Goal: Information Seeking & Learning: Learn about a topic

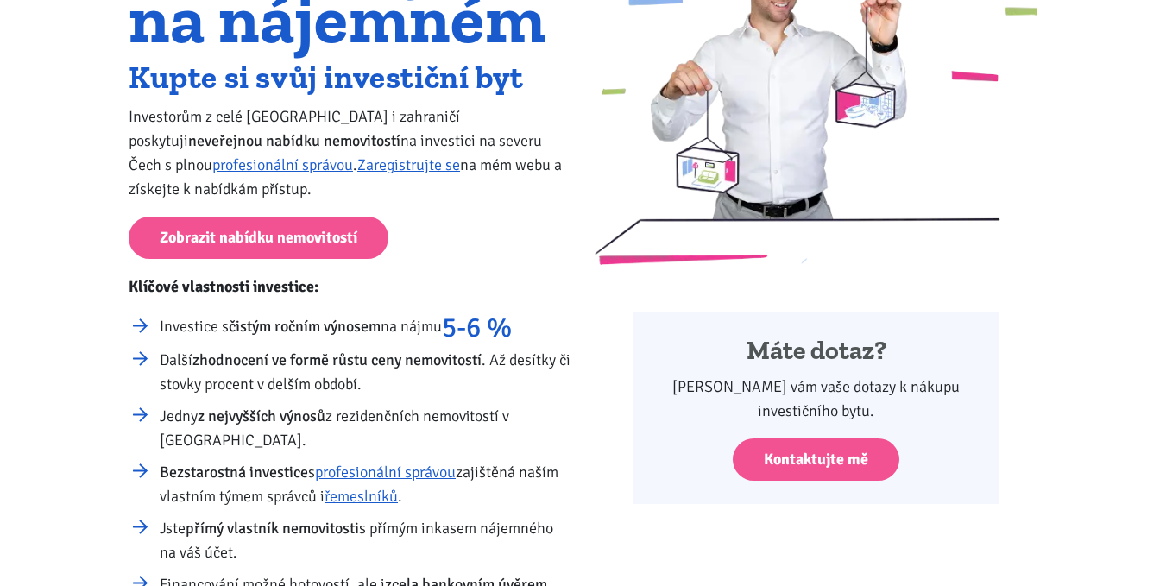
scroll to position [259, 0]
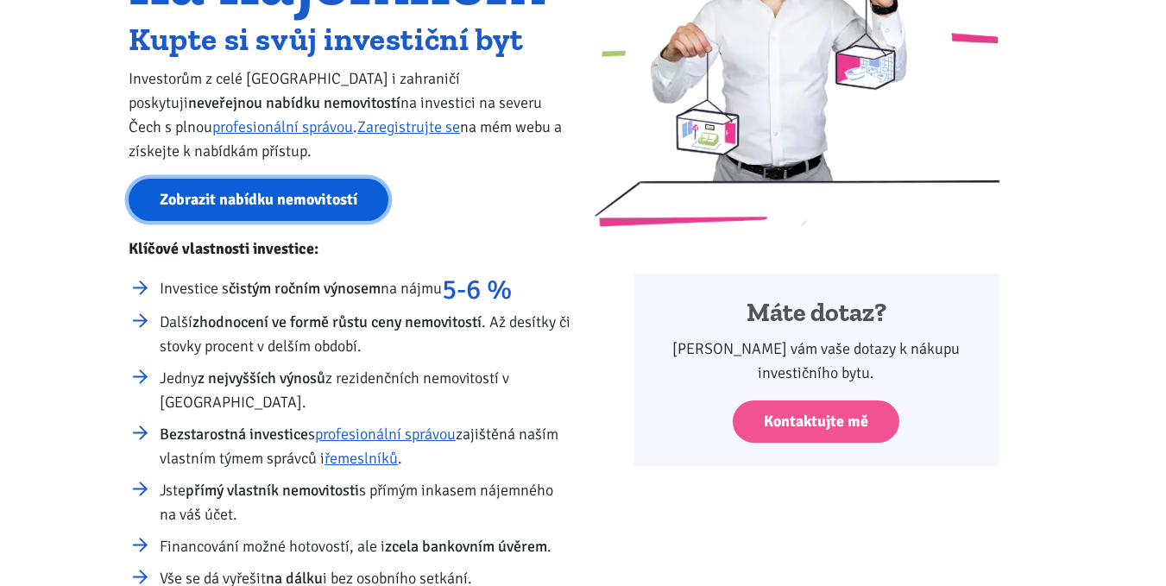
click at [213, 192] on link "Zobrazit nabídku nemovitostí" at bounding box center [259, 200] width 260 height 42
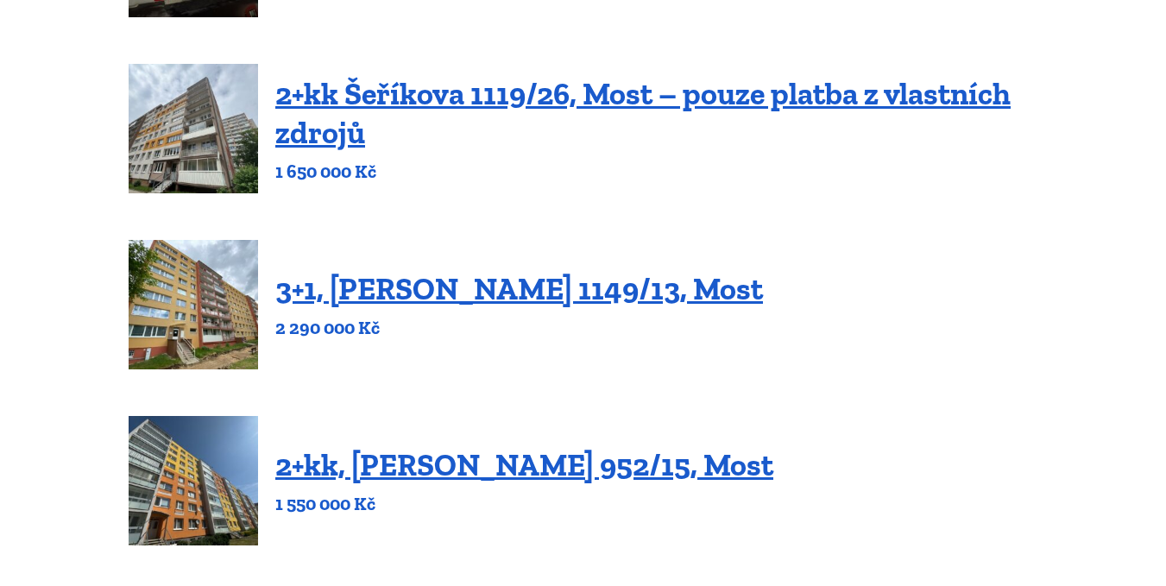
scroll to position [949, 0]
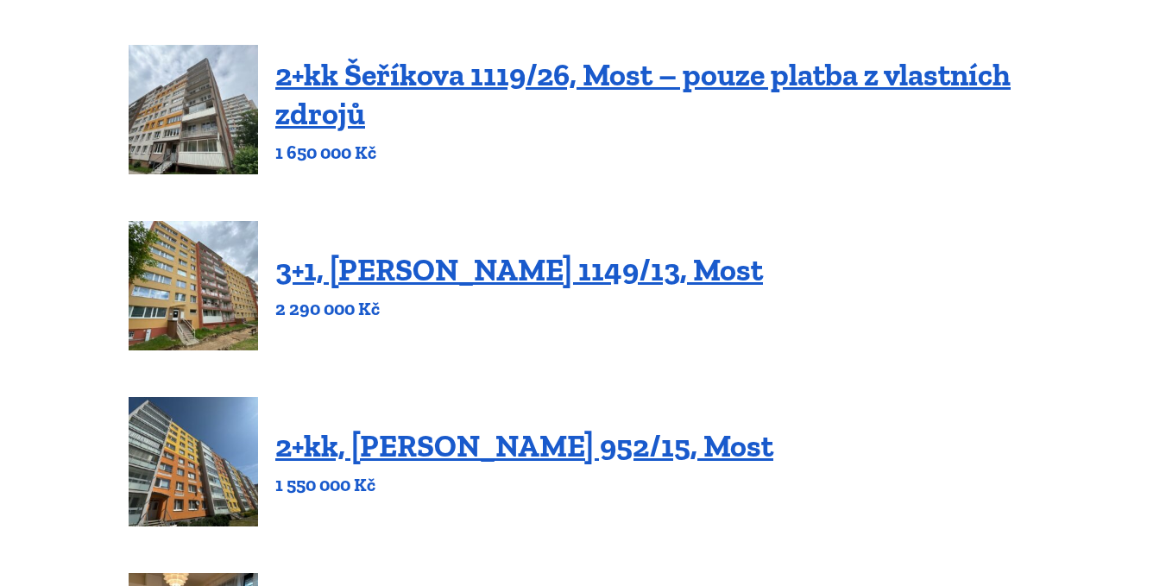
click at [196, 114] on img at bounding box center [193, 109] width 129 height 129
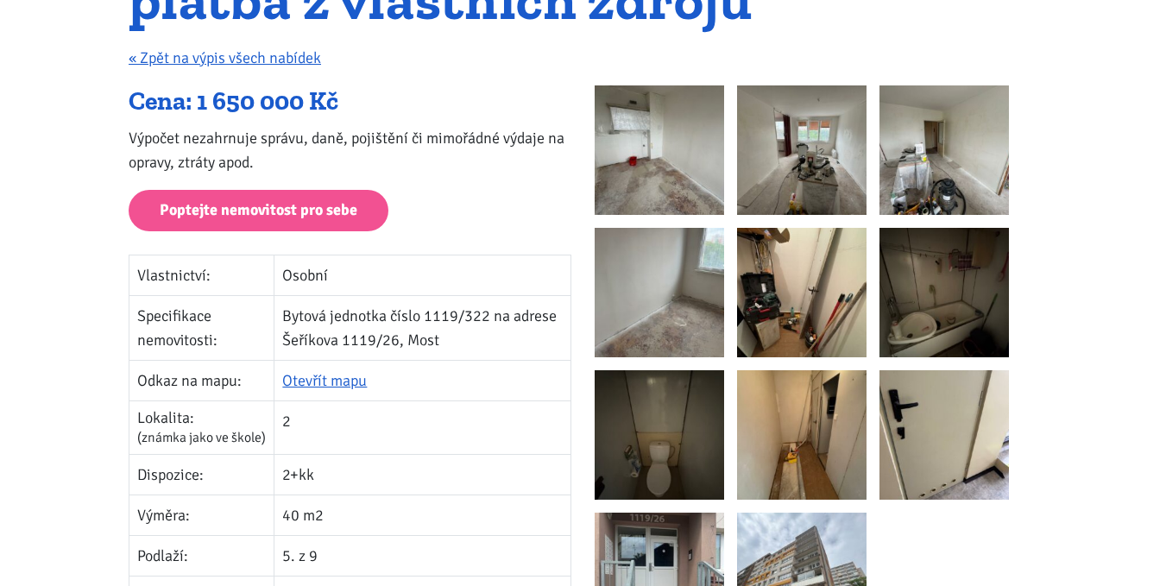
scroll to position [259, 0]
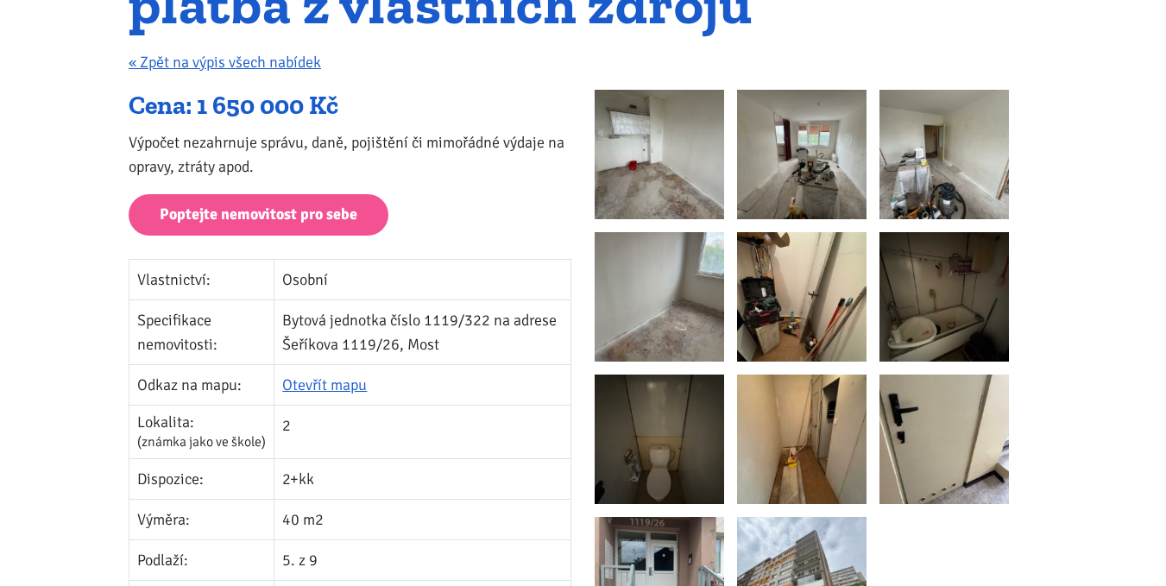
click at [661, 182] on img at bounding box center [658, 154] width 129 height 129
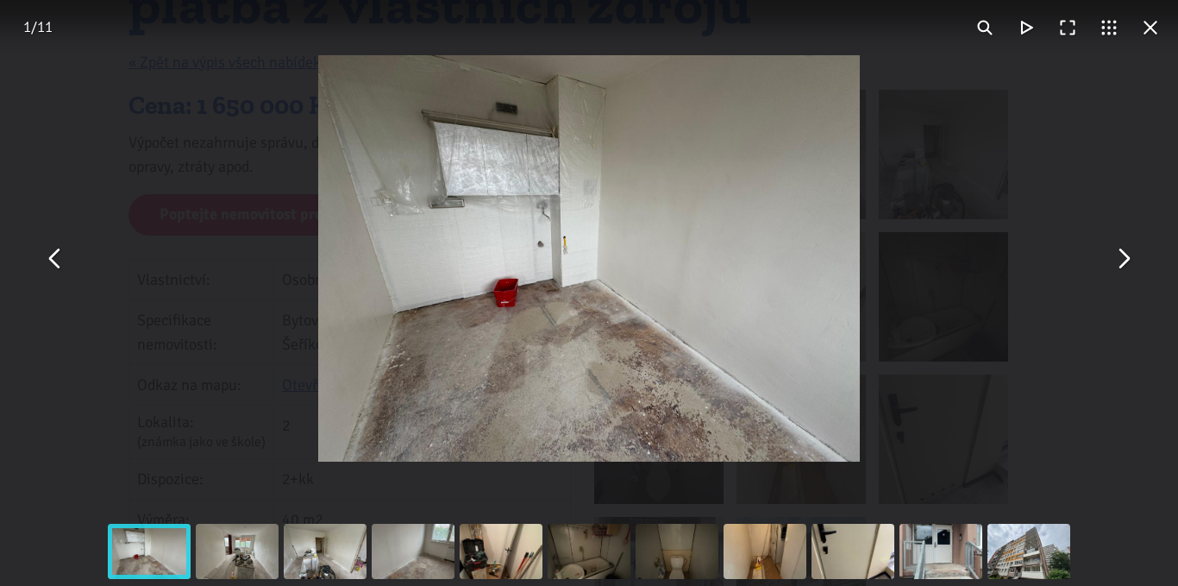
click at [1126, 266] on button "You can close this modal content with the ESC key" at bounding box center [1123, 258] width 41 height 41
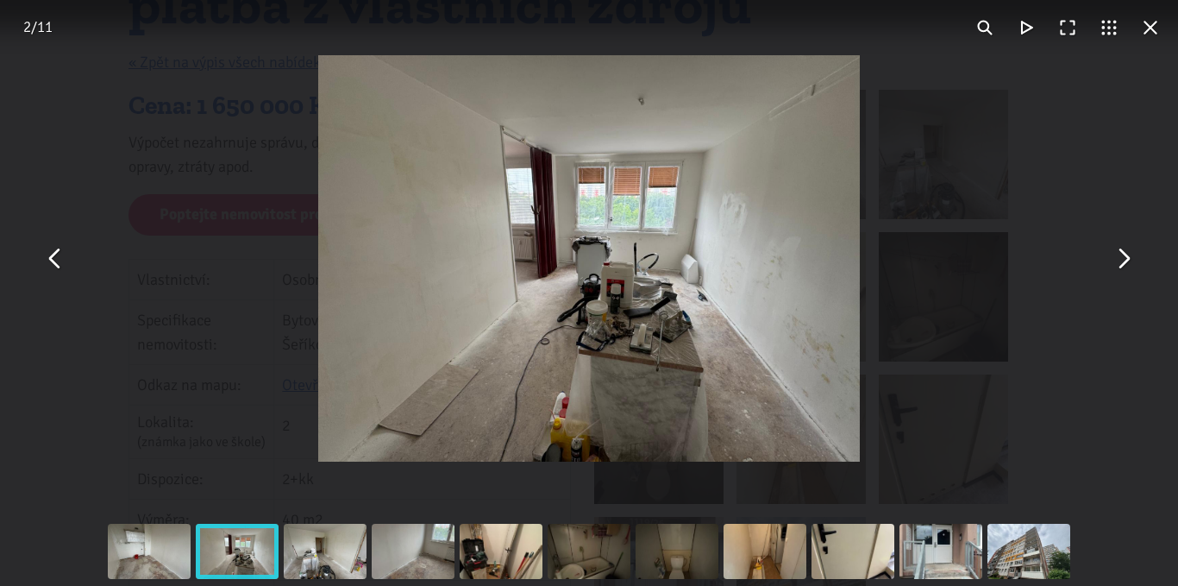
click at [1130, 273] on button "You can close this modal content with the ESC key" at bounding box center [1123, 258] width 41 height 41
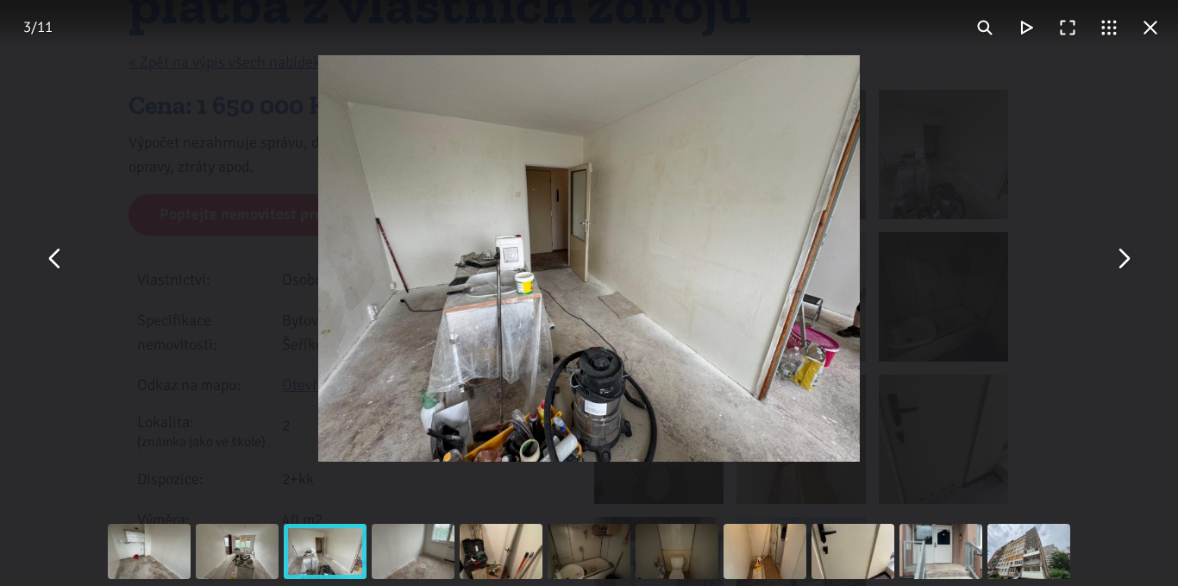
click at [1130, 273] on button "You can close this modal content with the ESC key" at bounding box center [1123, 258] width 41 height 41
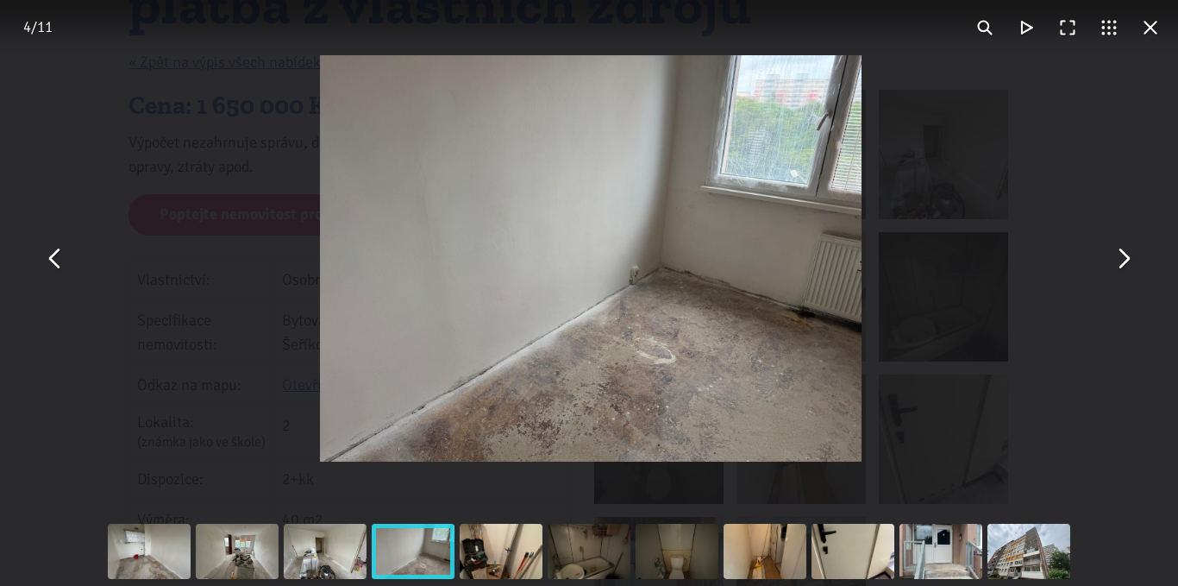
click at [1130, 273] on button "You can close this modal content with the ESC key" at bounding box center [1123, 258] width 41 height 41
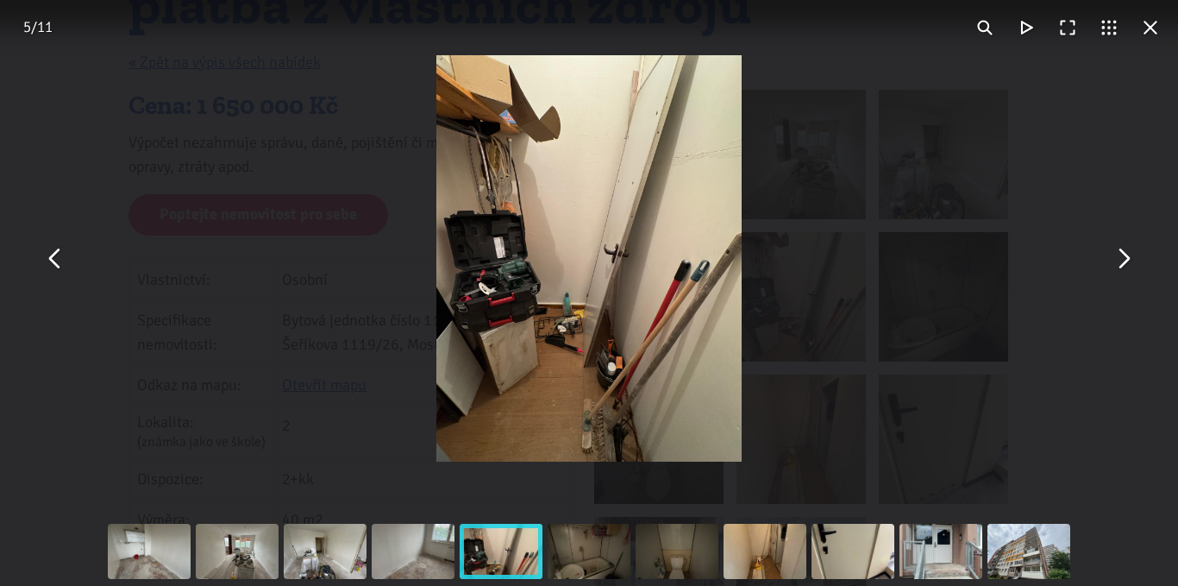
click at [1129, 268] on button "You can close this modal content with the ESC key" at bounding box center [1123, 258] width 41 height 41
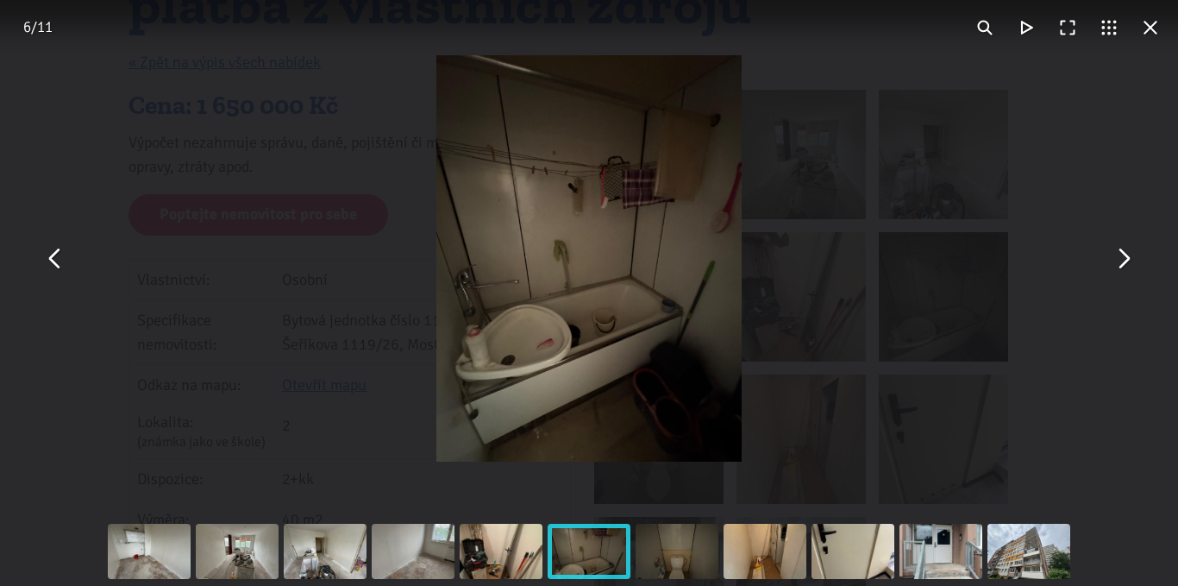
click at [1129, 268] on button "You can close this modal content with the ESC key" at bounding box center [1123, 258] width 41 height 41
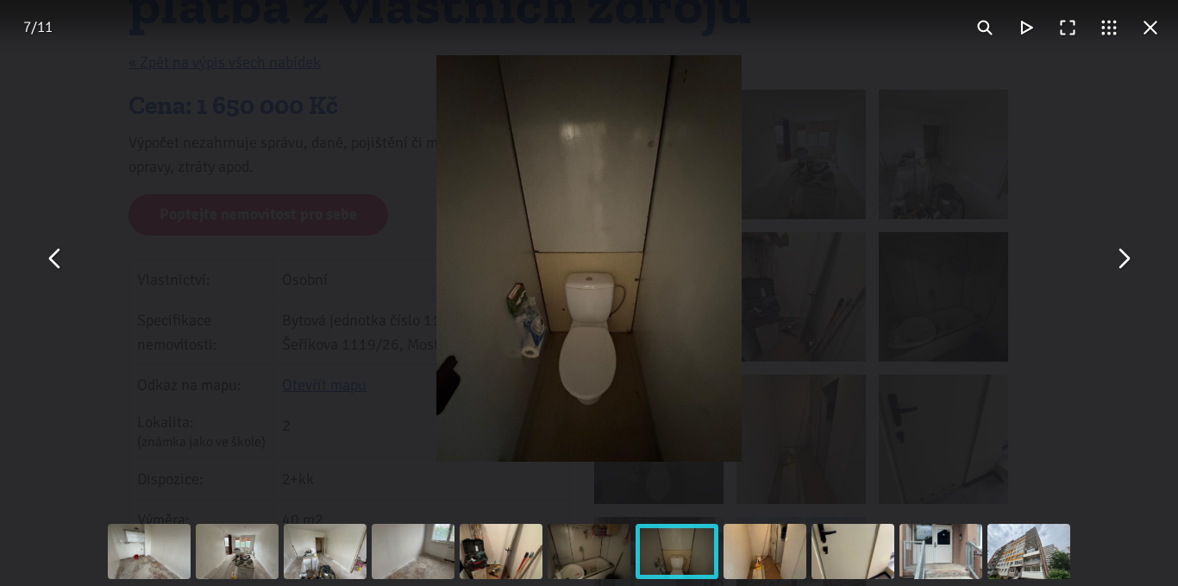
click at [1129, 268] on button "You can close this modal content with the ESC key" at bounding box center [1123, 258] width 41 height 41
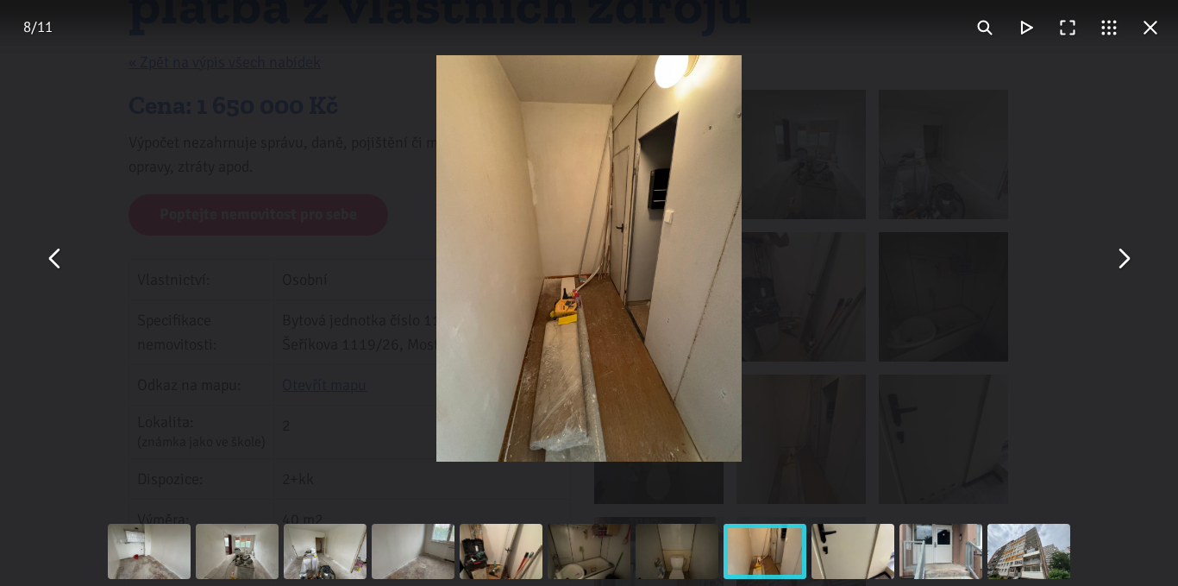
click at [1129, 268] on button "You can close this modal content with the ESC key" at bounding box center [1123, 258] width 41 height 41
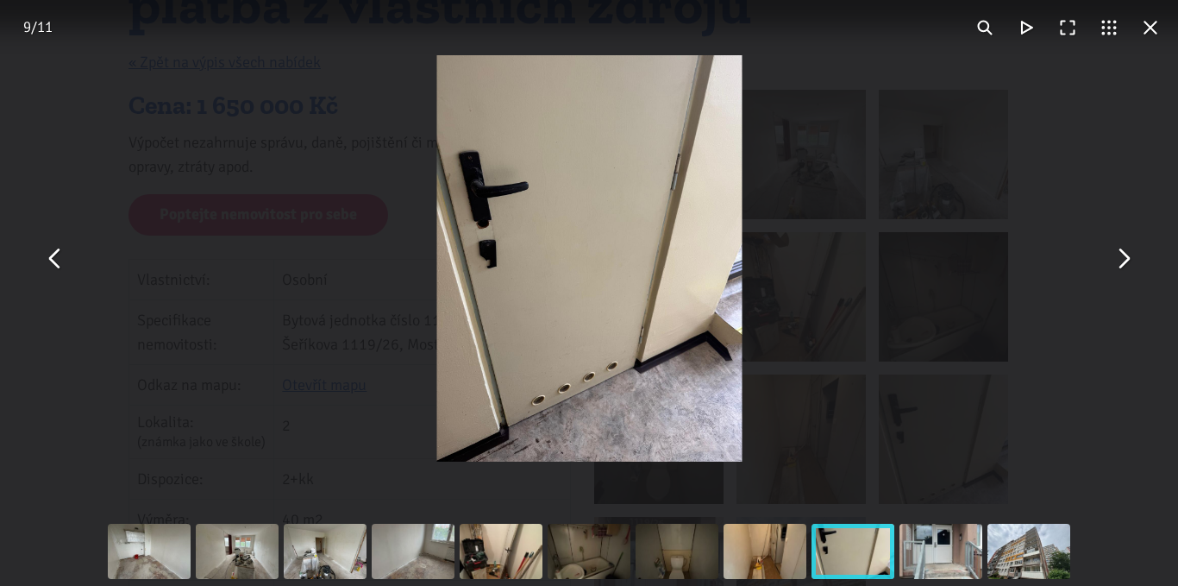
click at [1129, 268] on button "You can close this modal content with the ESC key" at bounding box center [1123, 258] width 41 height 41
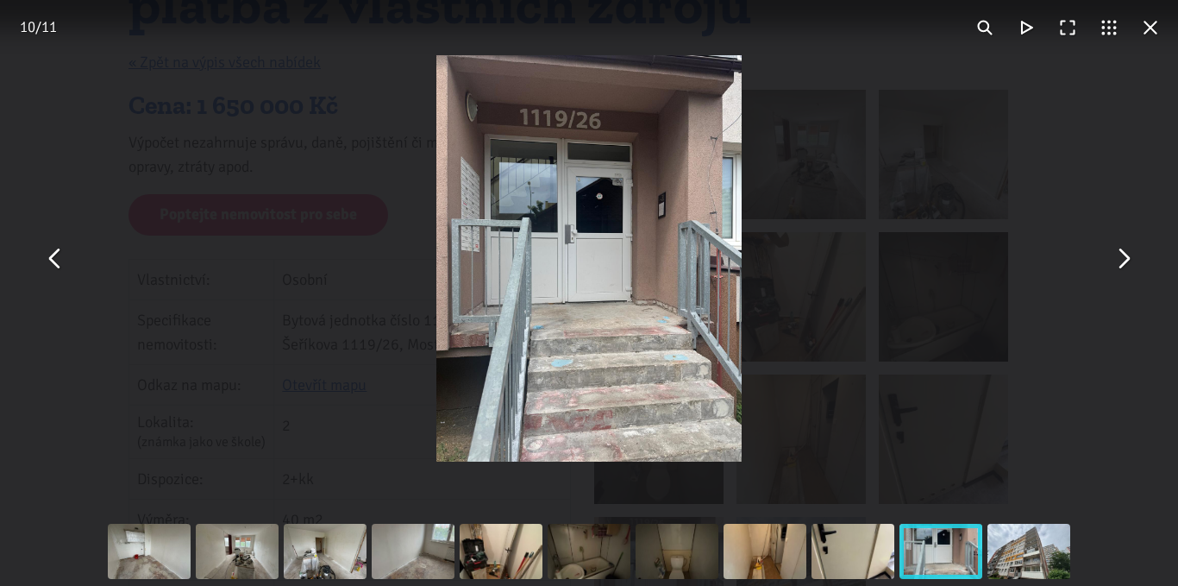
click at [1129, 268] on button "You can close this modal content with the ESC key" at bounding box center [1123, 258] width 41 height 41
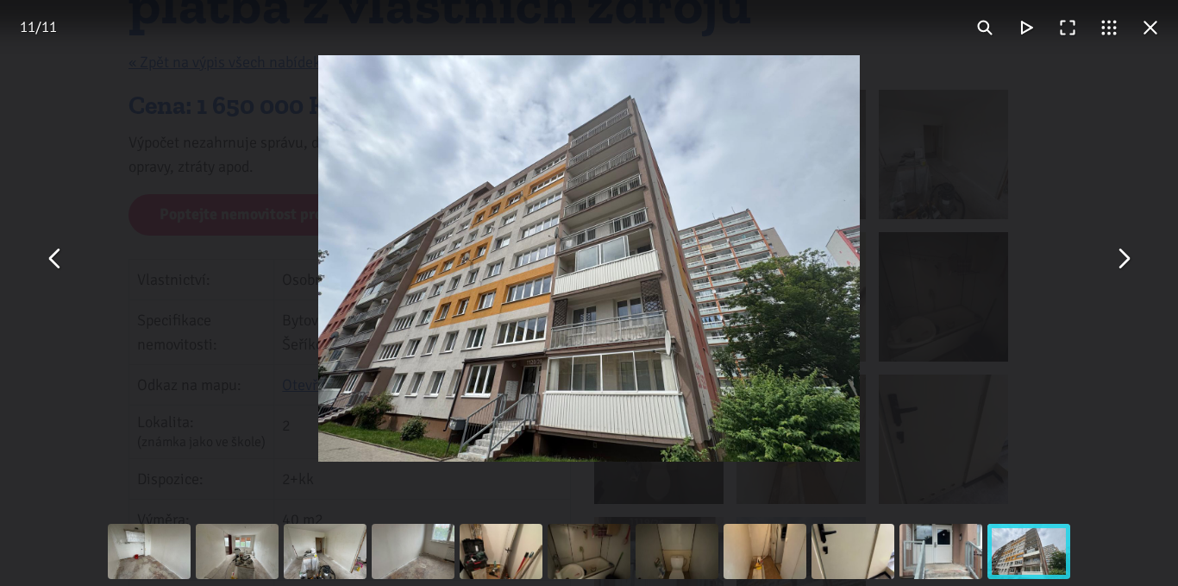
click at [1129, 268] on button "You can close this modal content with the ESC key" at bounding box center [1123, 258] width 41 height 41
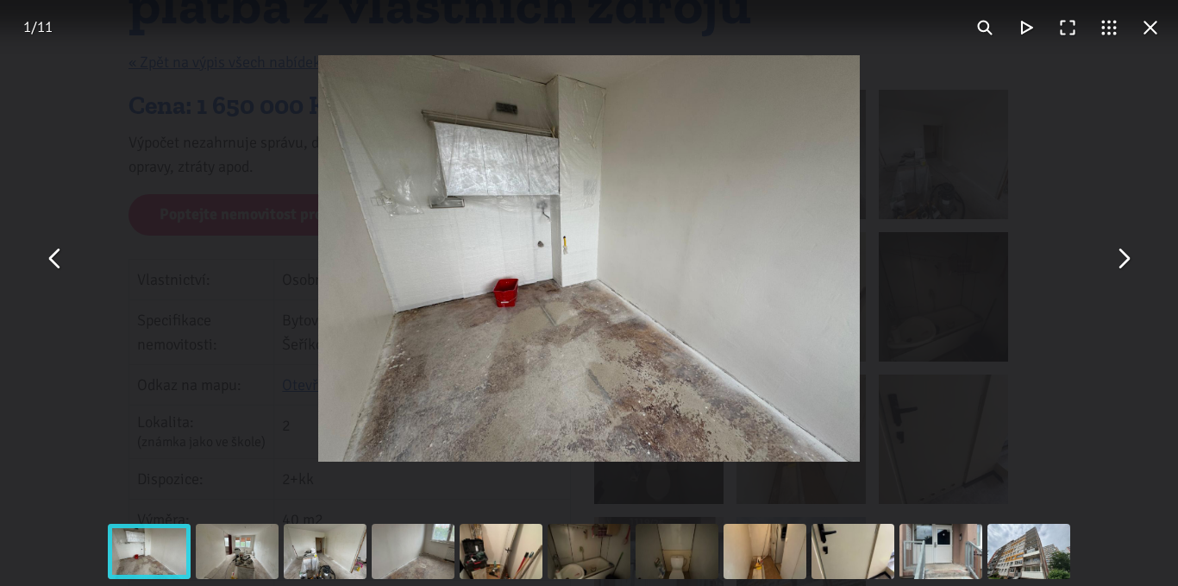
click at [1149, 32] on button "You can close this modal content with the ESC key" at bounding box center [1150, 27] width 41 height 41
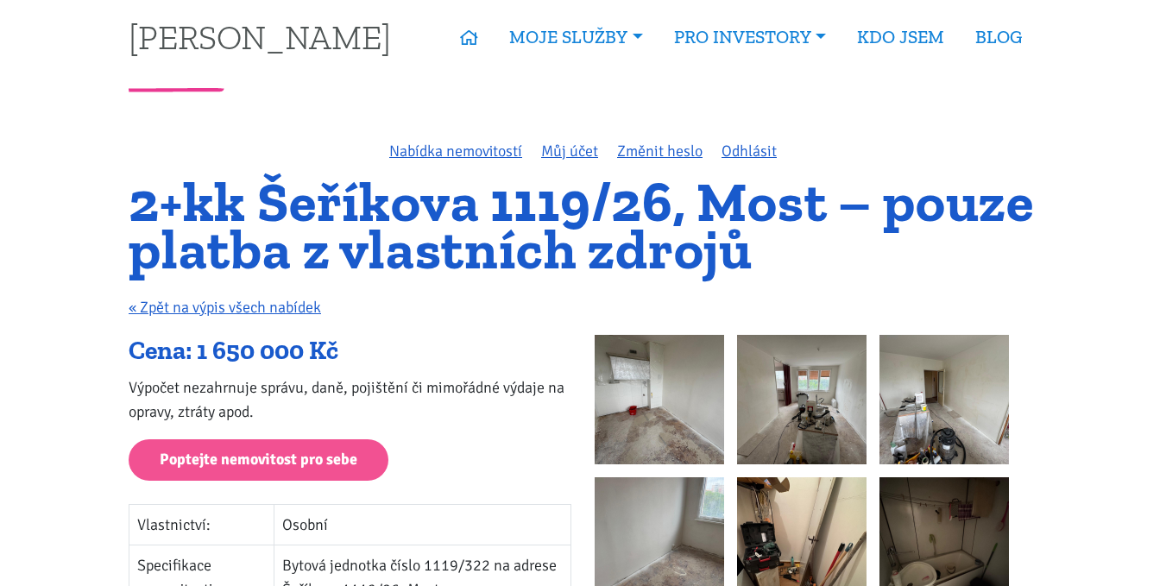
scroll to position [0, 0]
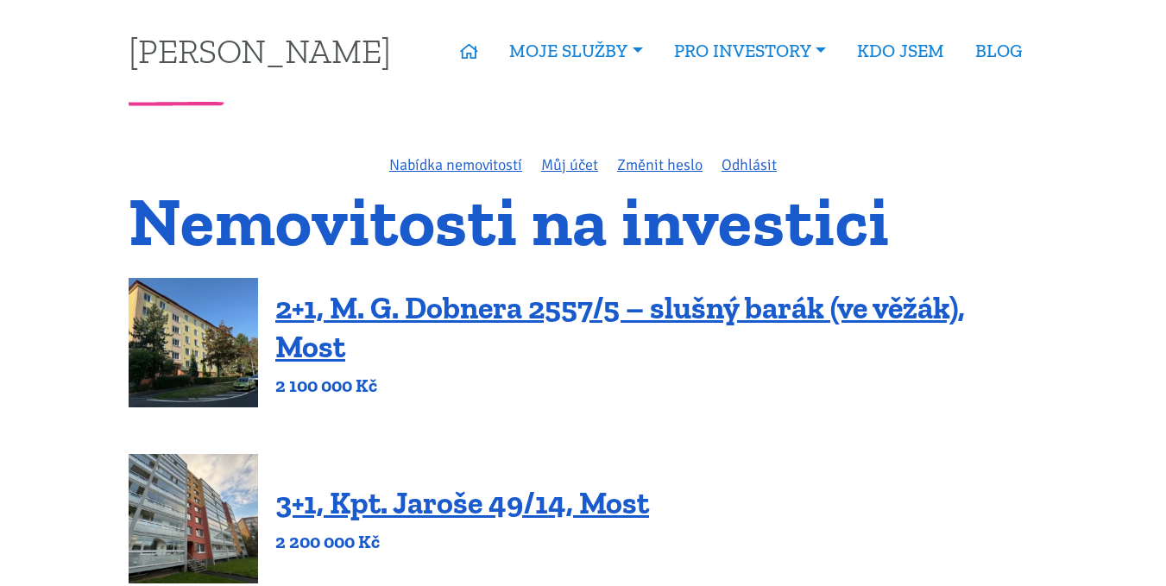
scroll to position [949, 0]
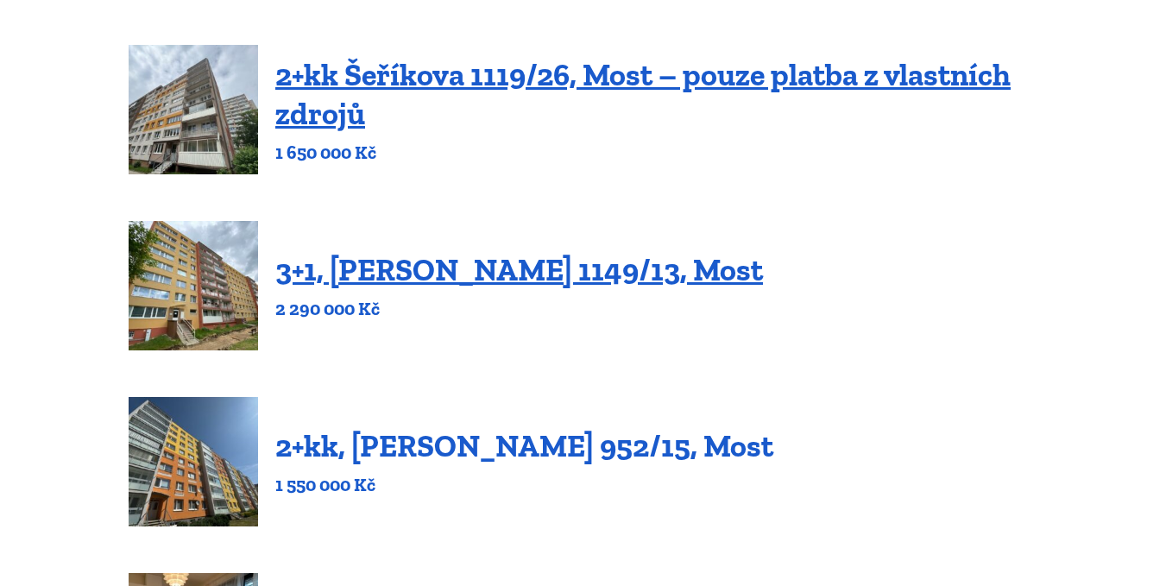
click at [437, 444] on link "2+kk, [PERSON_NAME] 952/15, Most" at bounding box center [524, 445] width 498 height 37
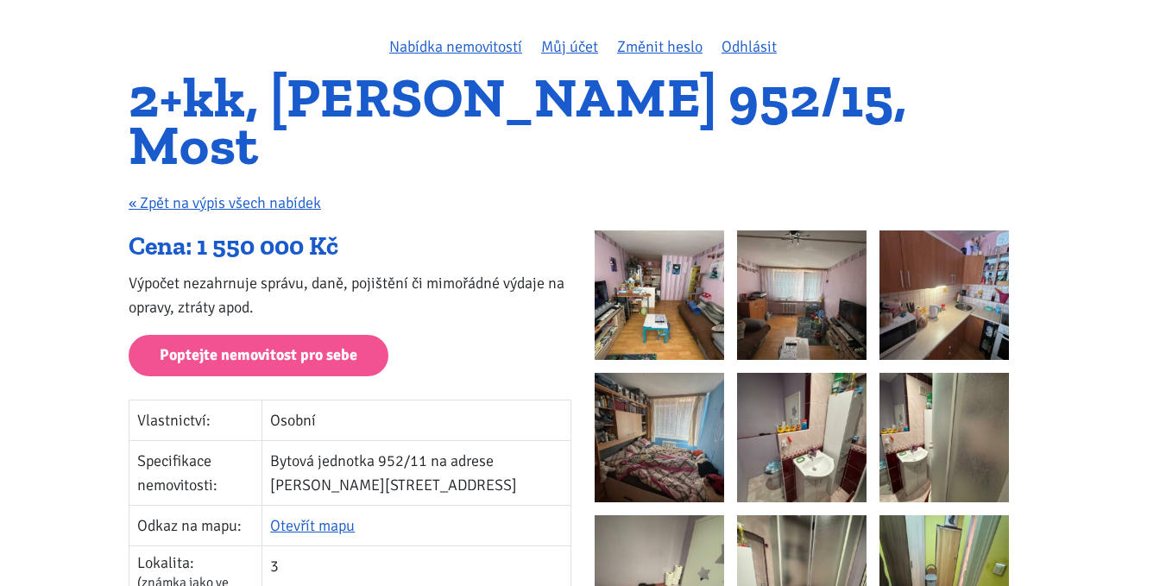
scroll to position [86, 0]
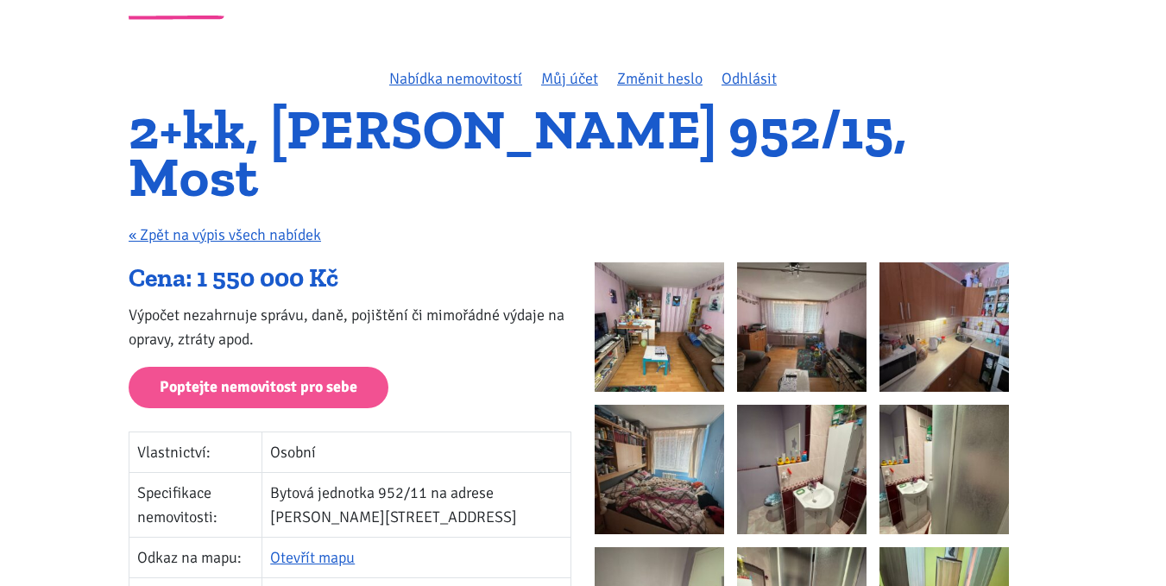
click at [653, 262] on img at bounding box center [658, 326] width 129 height 129
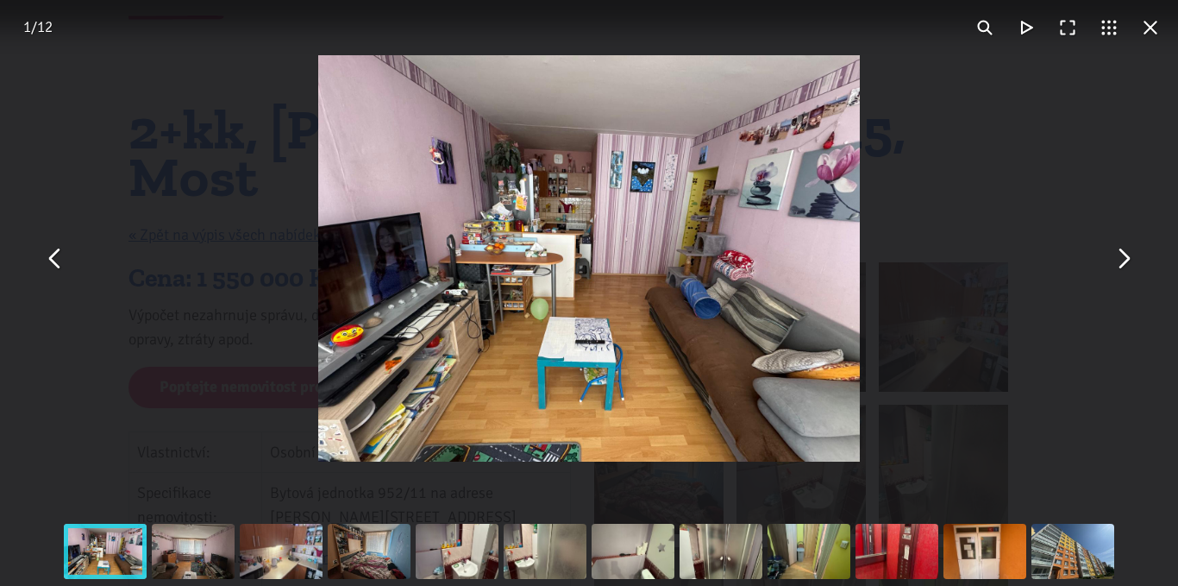
click at [1116, 260] on button "You can close this modal content with the ESC key" at bounding box center [1123, 258] width 41 height 41
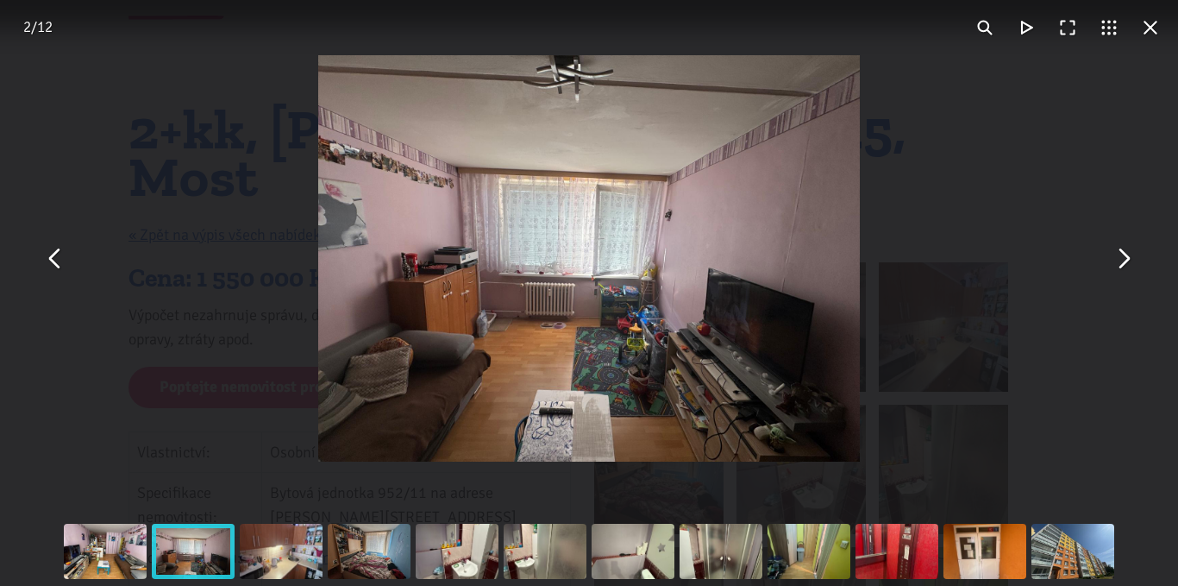
click at [1116, 260] on button "You can close this modal content with the ESC key" at bounding box center [1123, 258] width 41 height 41
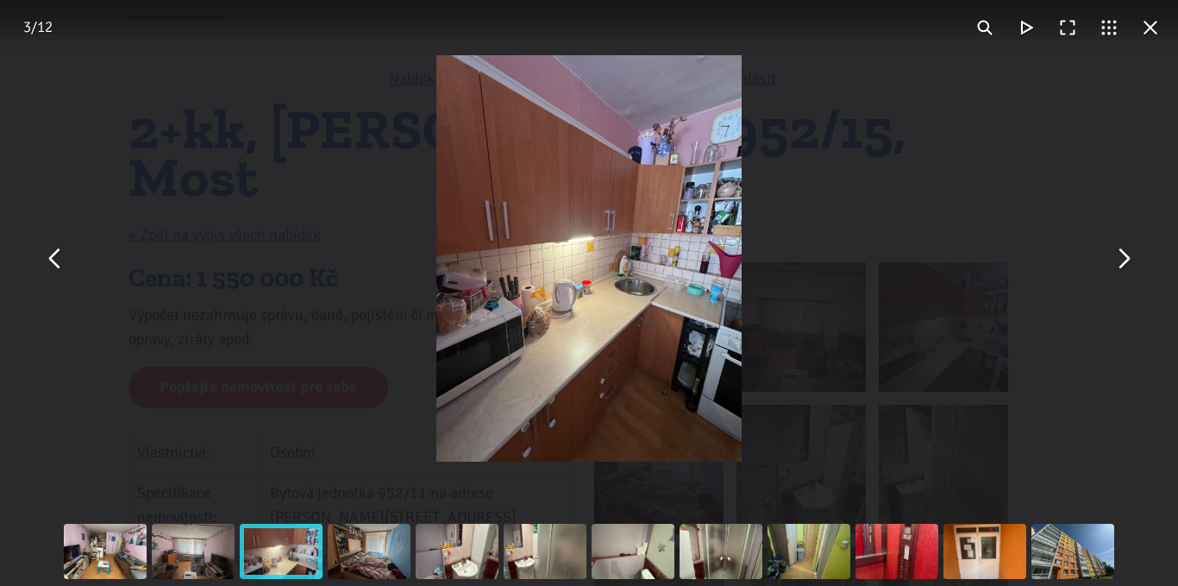
click at [1116, 260] on button "You can close this modal content with the ESC key" at bounding box center [1123, 258] width 41 height 41
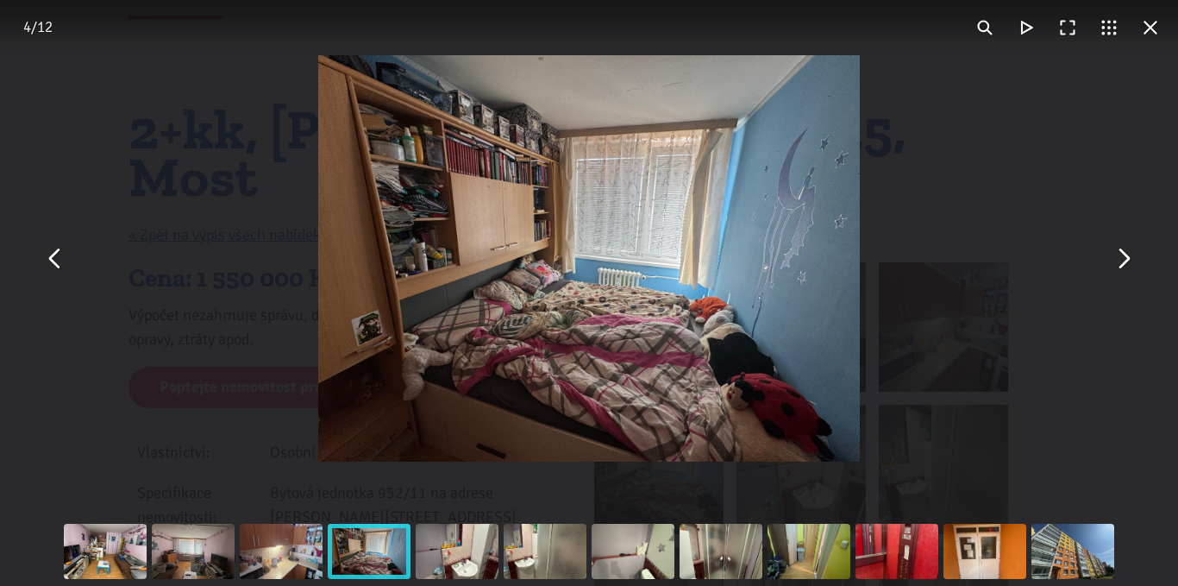
click at [48, 273] on button "You can close this modal content with the ESC key" at bounding box center [55, 258] width 41 height 41
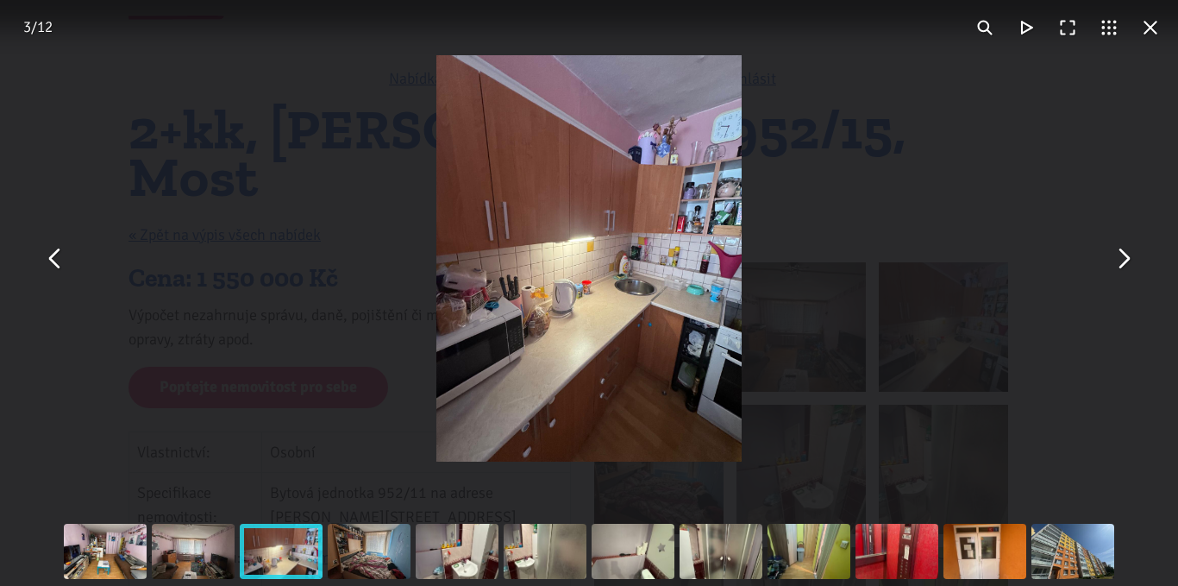
click at [1132, 267] on button "You can close this modal content with the ESC key" at bounding box center [1123, 258] width 41 height 41
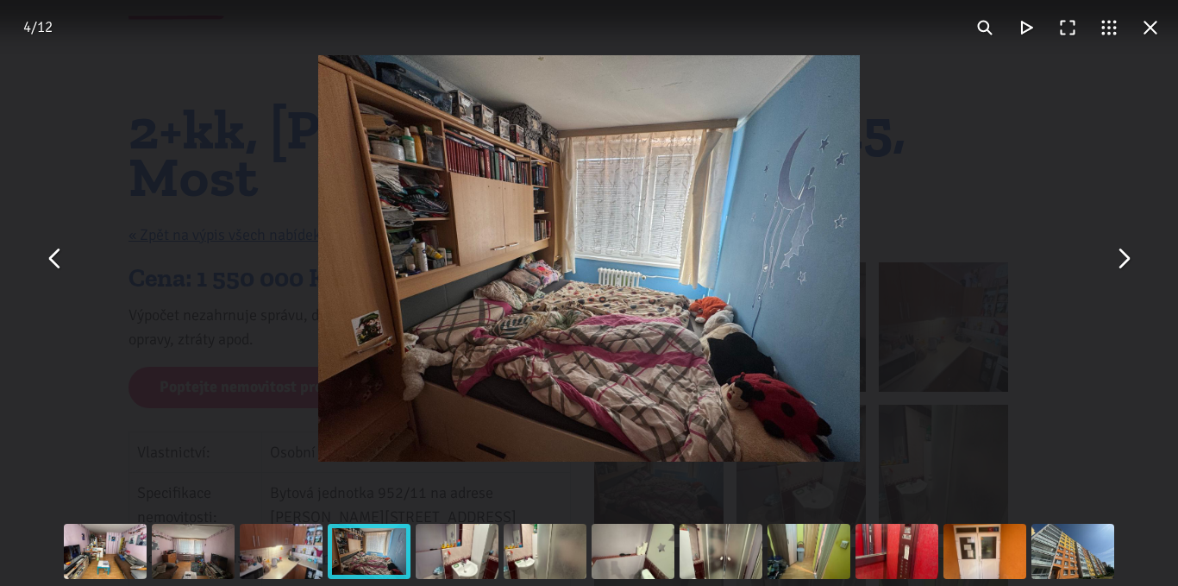
click at [1132, 266] on button "You can close this modal content with the ESC key" at bounding box center [1123, 258] width 41 height 41
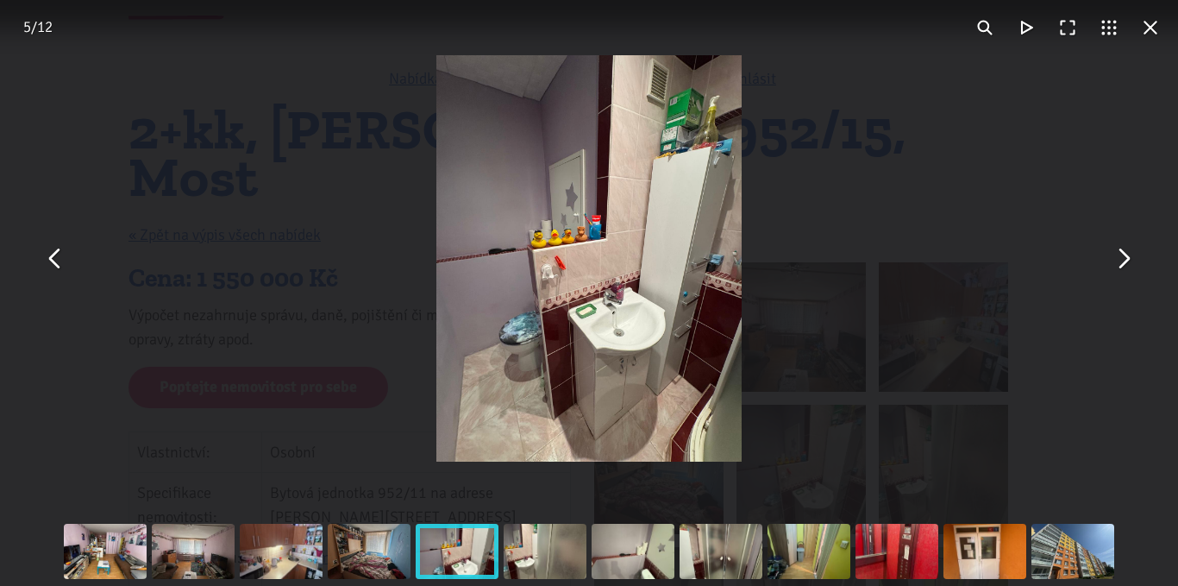
click at [1132, 266] on button "You can close this modal content with the ESC key" at bounding box center [1123, 258] width 41 height 41
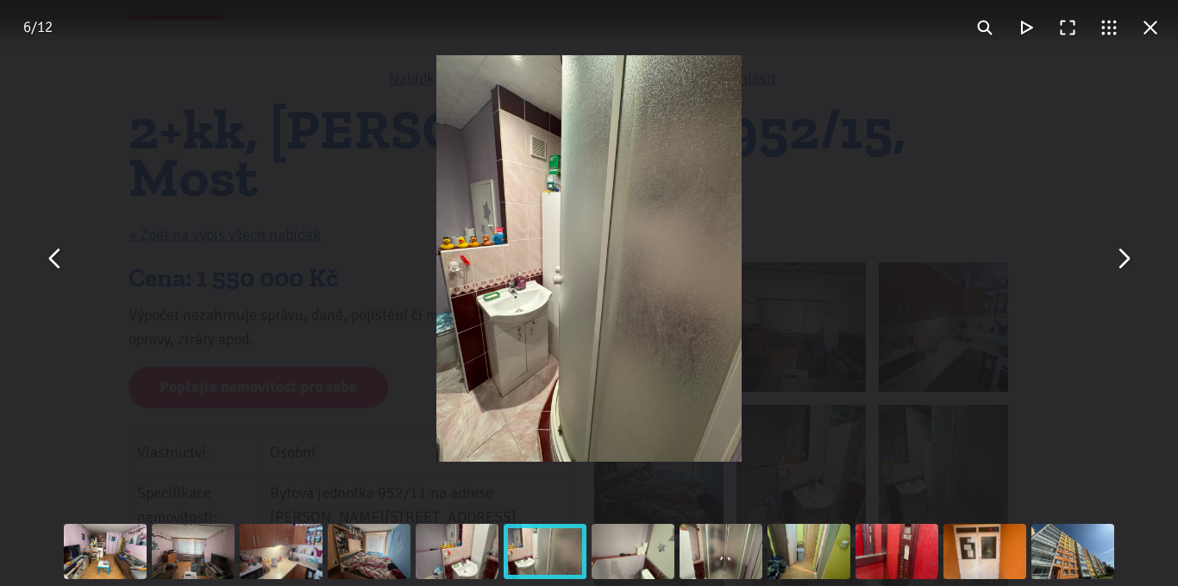
click at [1132, 266] on button "You can close this modal content with the ESC key" at bounding box center [1123, 258] width 41 height 41
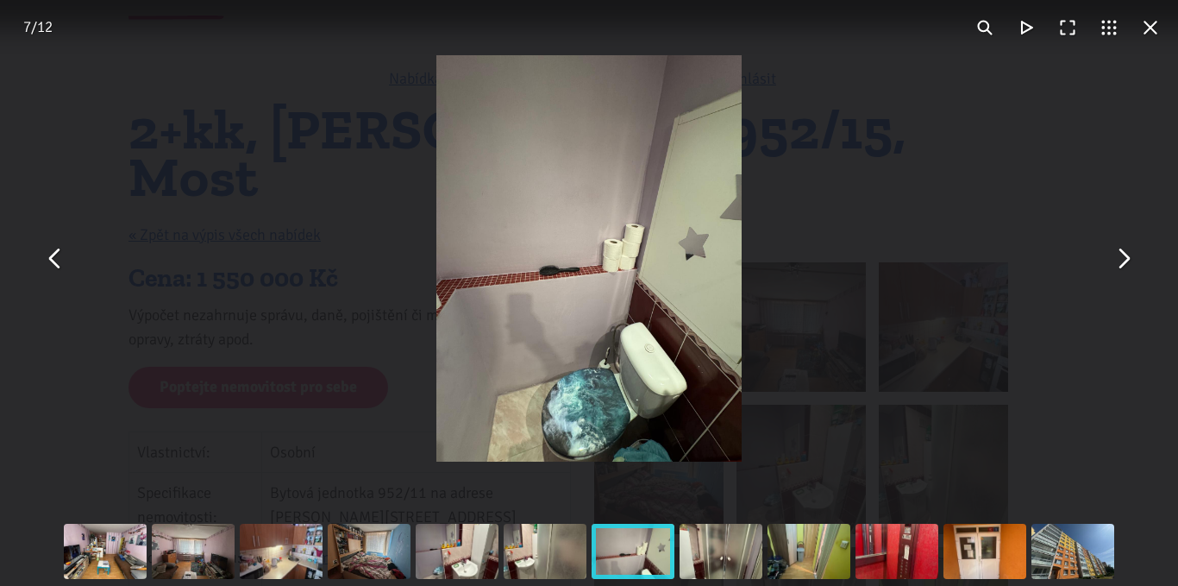
click at [1132, 266] on button "You can close this modal content with the ESC key" at bounding box center [1123, 258] width 41 height 41
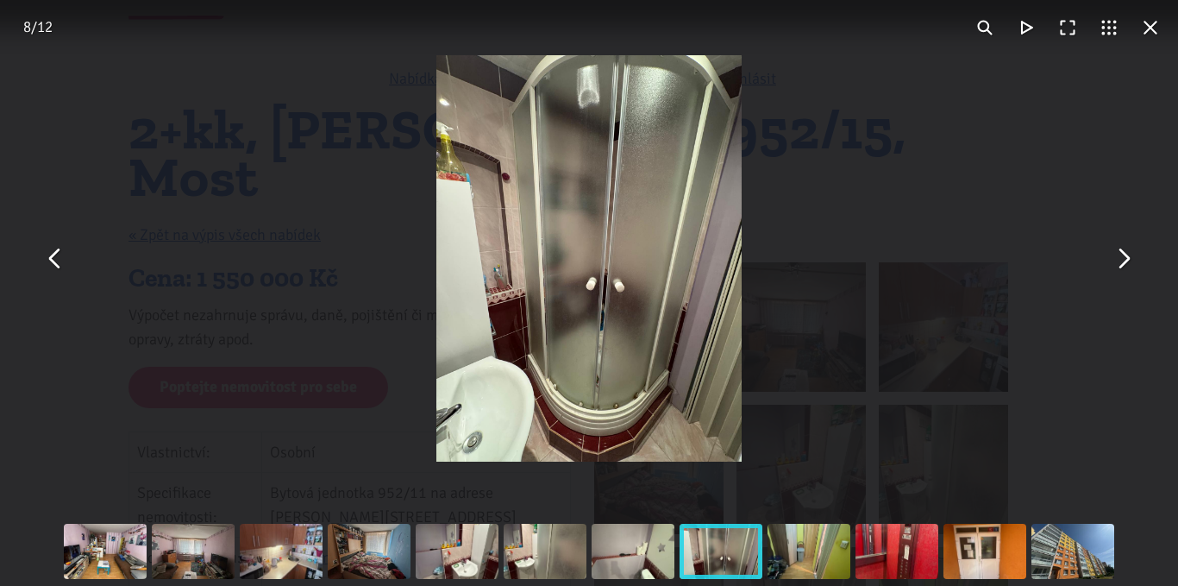
click at [1132, 266] on button "You can close this modal content with the ESC key" at bounding box center [1123, 258] width 41 height 41
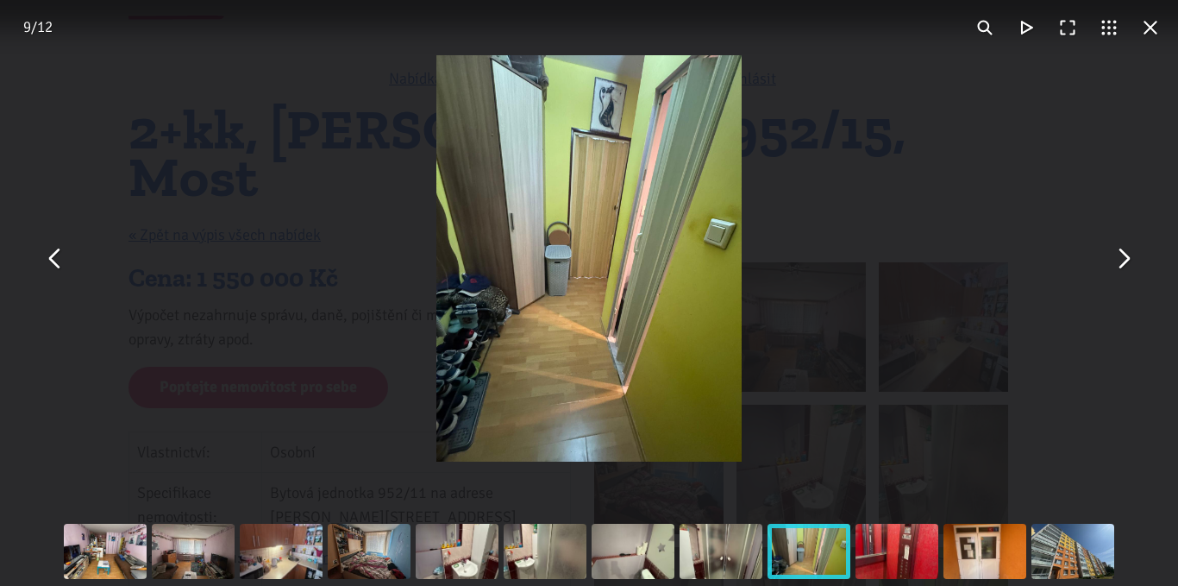
click at [1132, 266] on button "You can close this modal content with the ESC key" at bounding box center [1123, 258] width 41 height 41
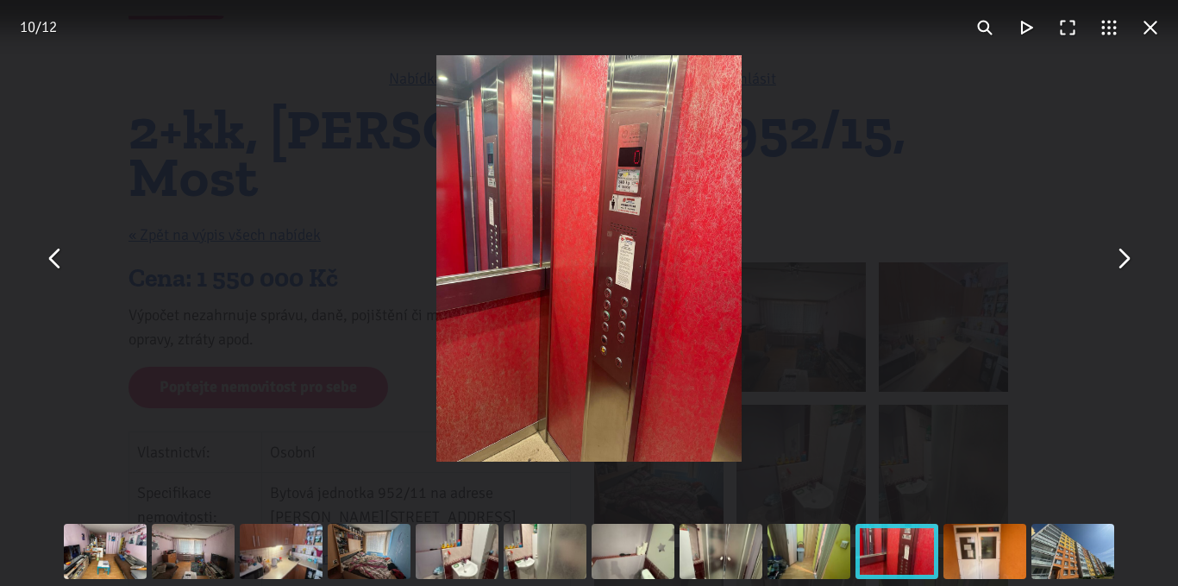
click at [1132, 266] on button "You can close this modal content with the ESC key" at bounding box center [1123, 258] width 41 height 41
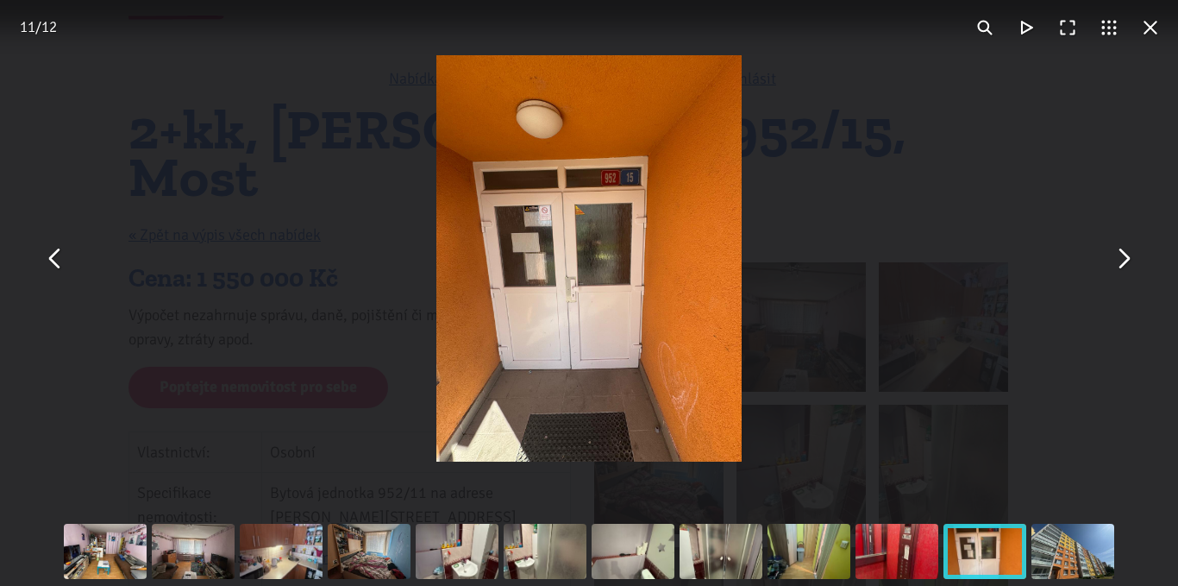
click at [1155, 23] on button "You can close this modal content with the ESC key" at bounding box center [1150, 27] width 41 height 41
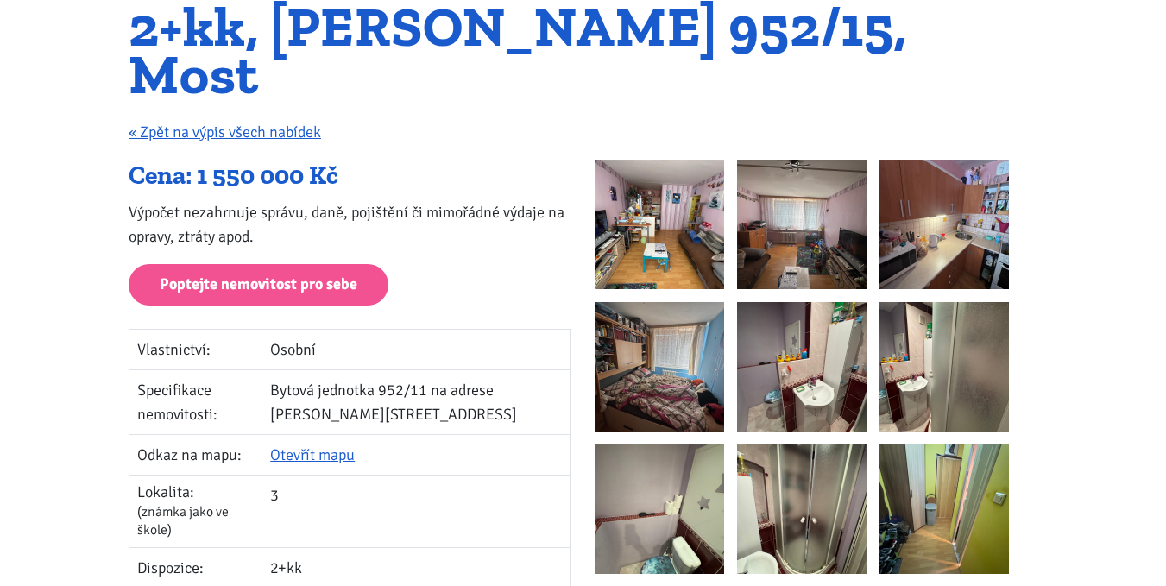
scroll to position [0, 0]
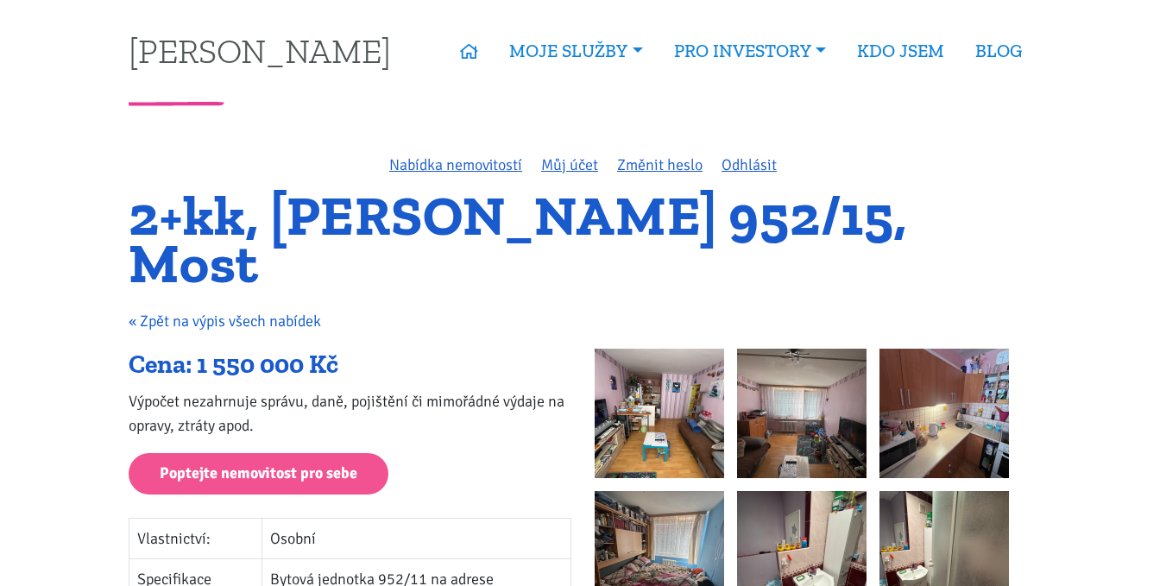
click at [230, 311] on link "« Zpět na výpis všech nabídek" at bounding box center [225, 320] width 192 height 19
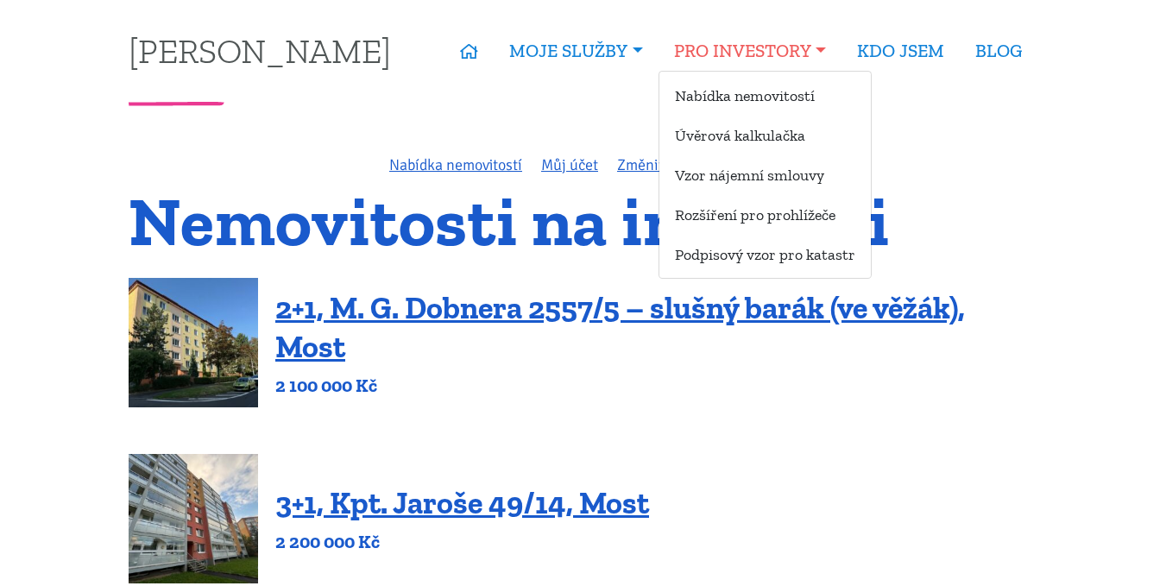
click at [695, 43] on link "PRO INVESTORY" at bounding box center [749, 51] width 183 height 40
click at [701, 52] on link "PRO INVESTORY" at bounding box center [749, 51] width 183 height 40
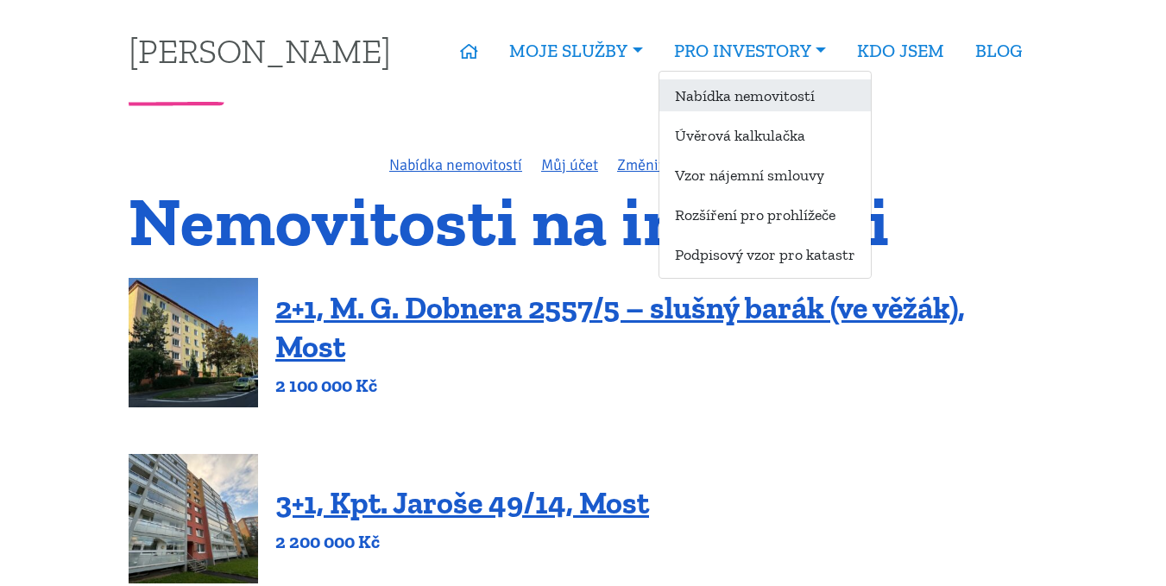
click at [709, 97] on link "Nabídka nemovitostí" at bounding box center [764, 95] width 211 height 32
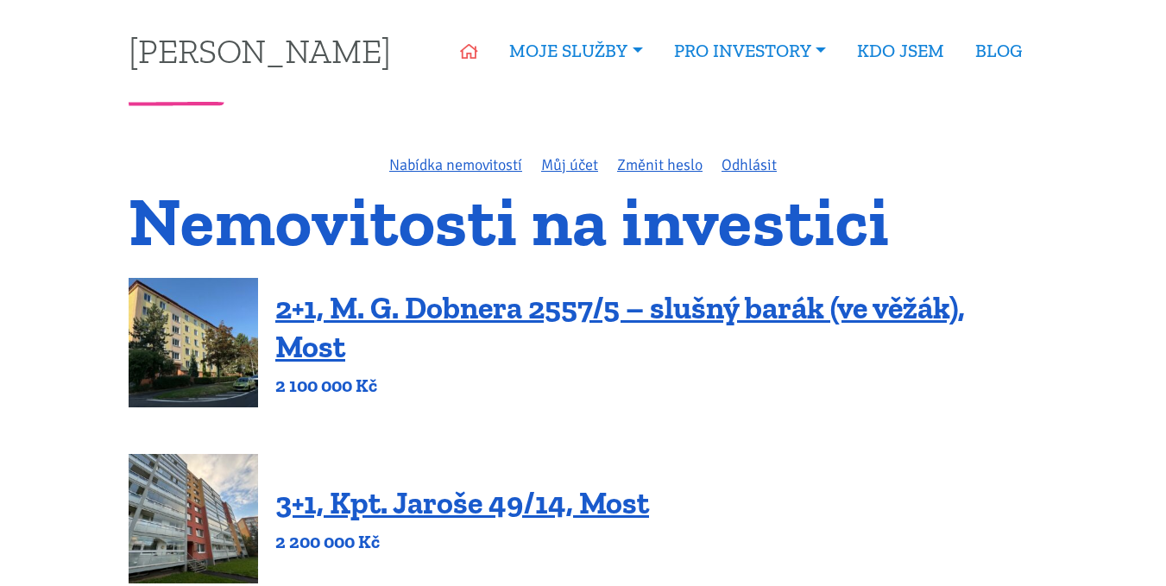
click at [461, 55] on icon at bounding box center [469, 52] width 18 height 16
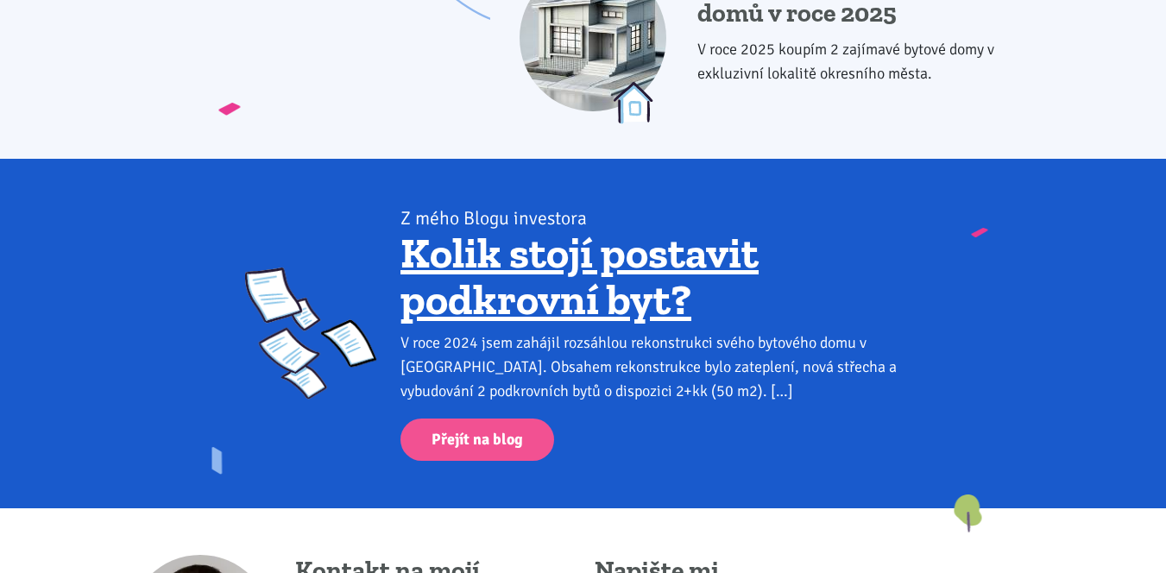
scroll to position [2157, 0]
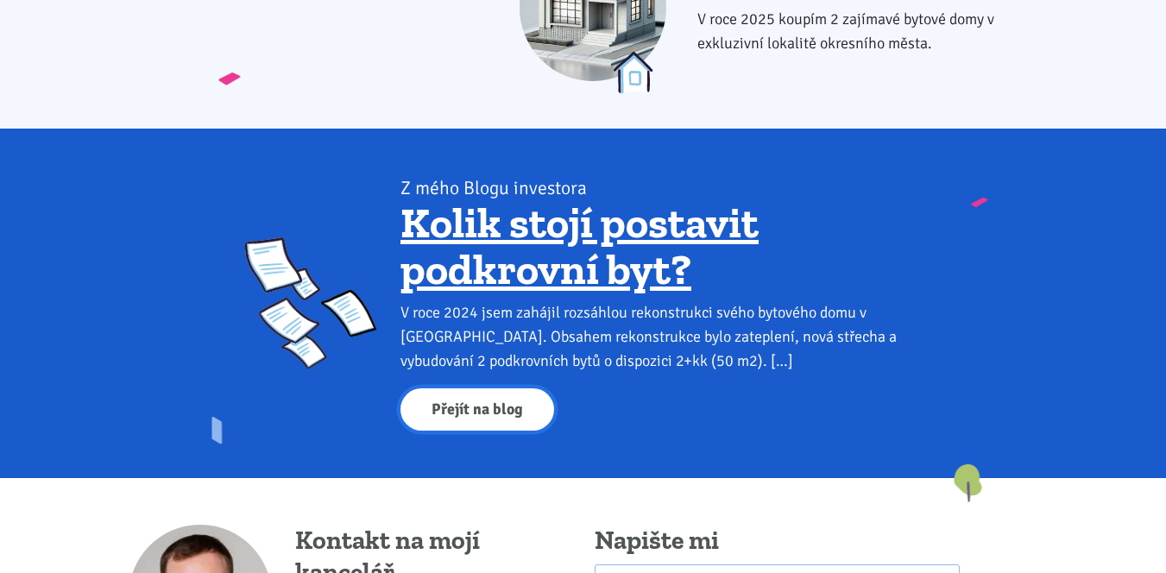
click at [471, 414] on link "Přejít na blog" at bounding box center [477, 409] width 154 height 42
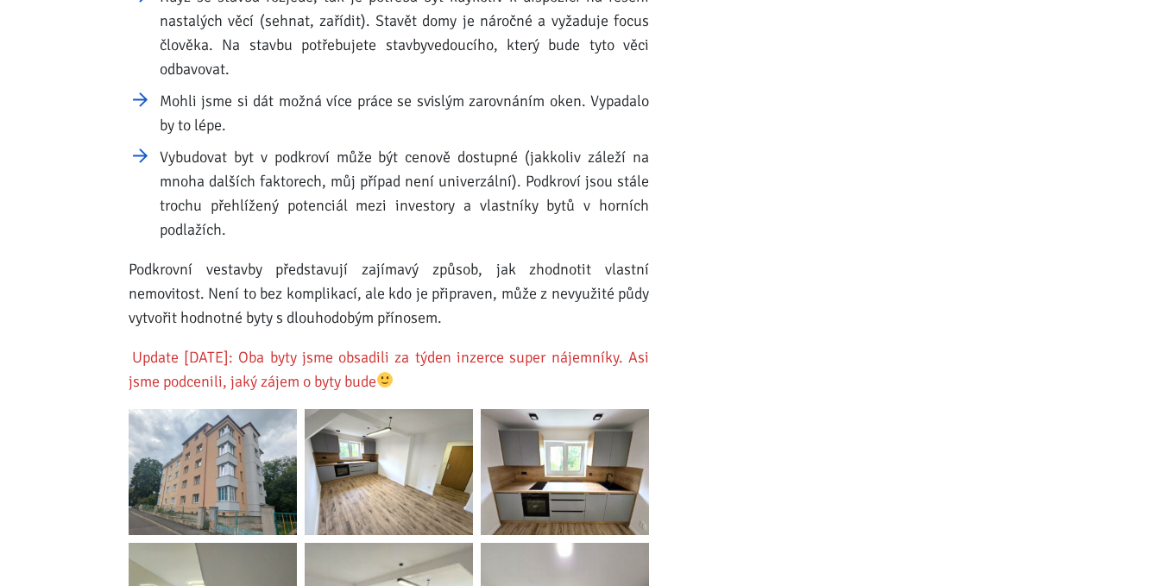
scroll to position [2588, 0]
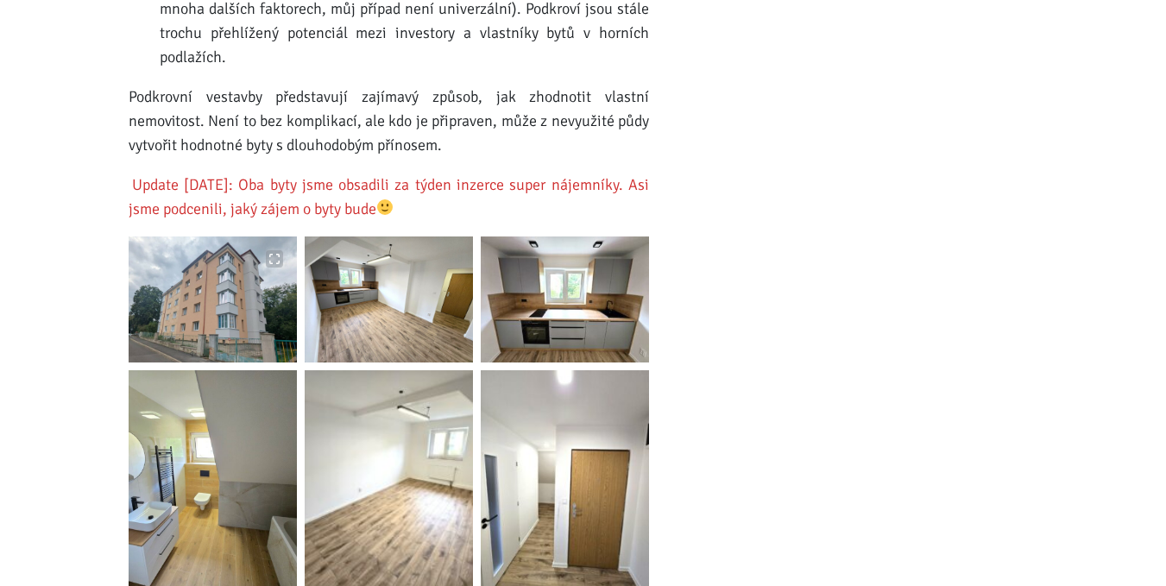
click at [289, 282] on img at bounding box center [213, 299] width 168 height 126
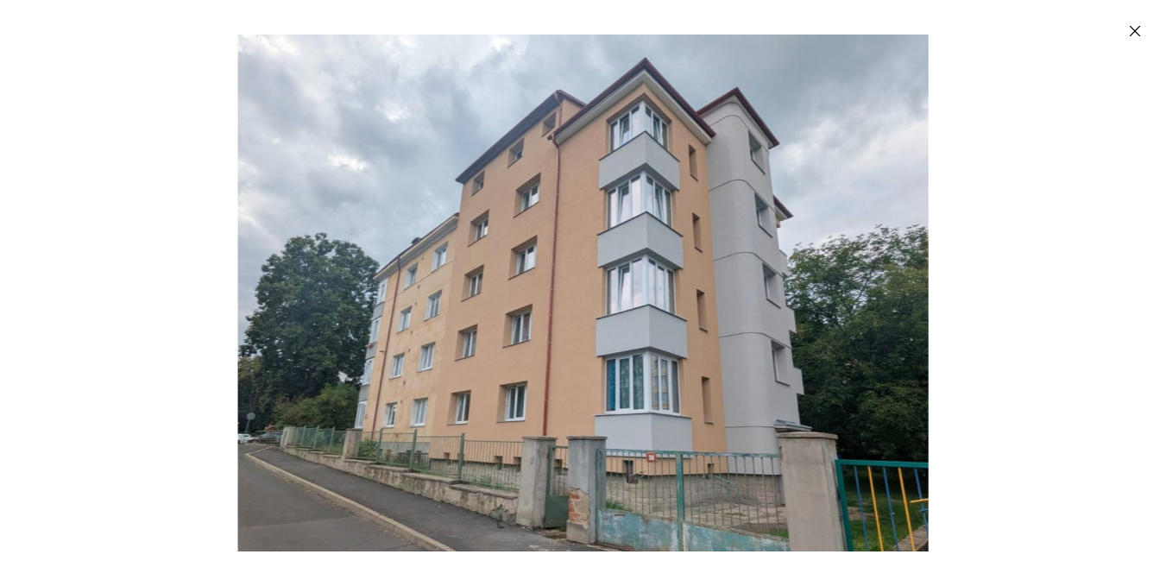
click at [1007, 314] on div "Enlarged image" at bounding box center [583, 293] width 1166 height 586
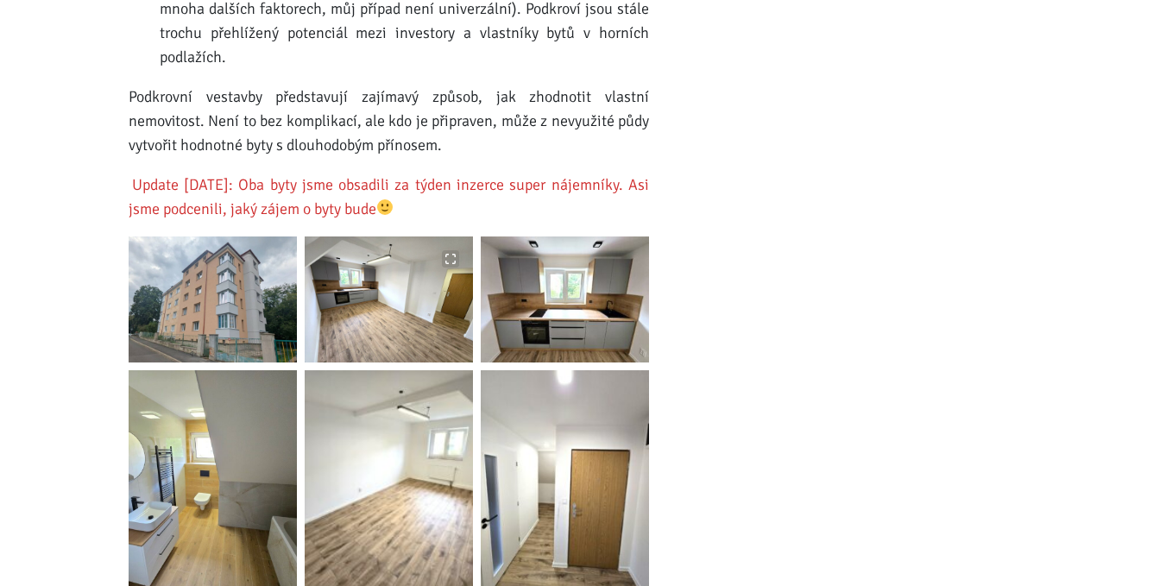
click at [384, 280] on img at bounding box center [389, 299] width 168 height 126
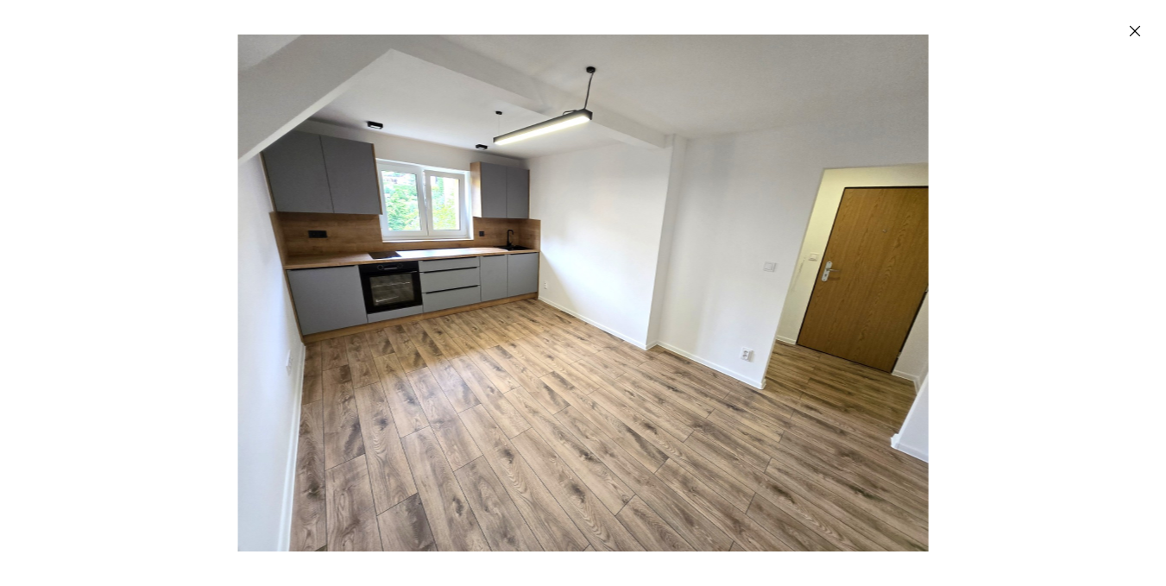
click at [384, 280] on img "Enlarged image" at bounding box center [582, 293] width 690 height 517
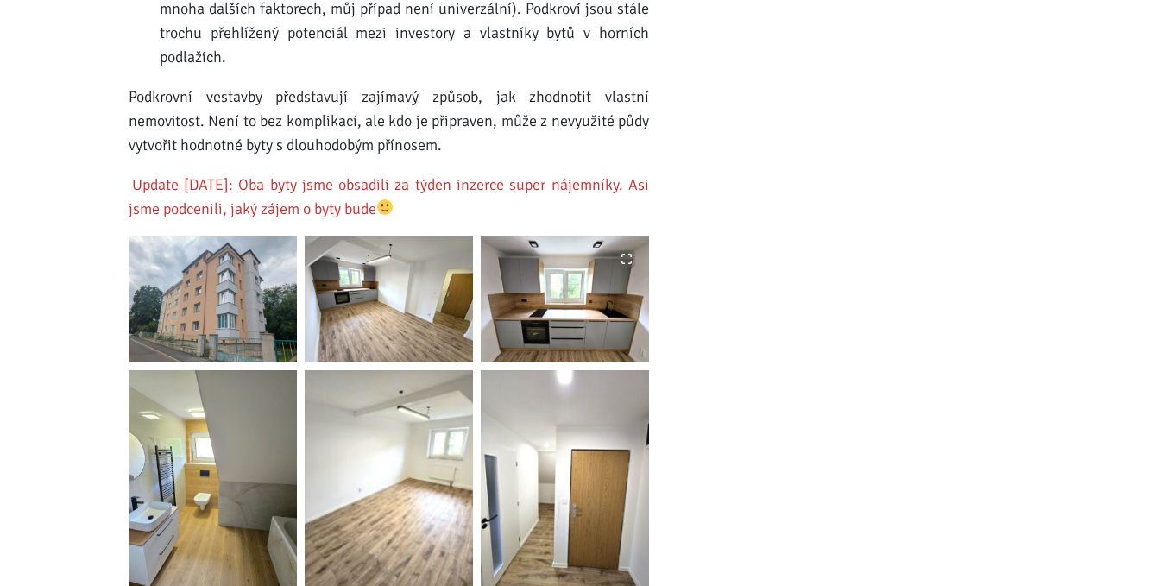
click at [584, 281] on img at bounding box center [565, 299] width 168 height 126
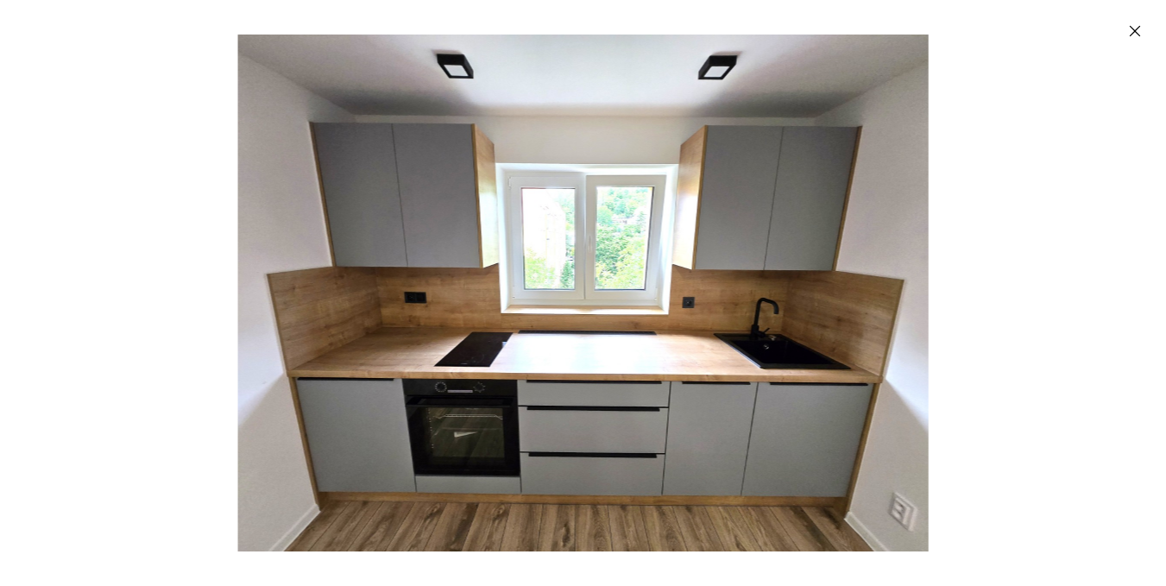
click at [584, 281] on img "Enlarged image" at bounding box center [582, 293] width 690 height 517
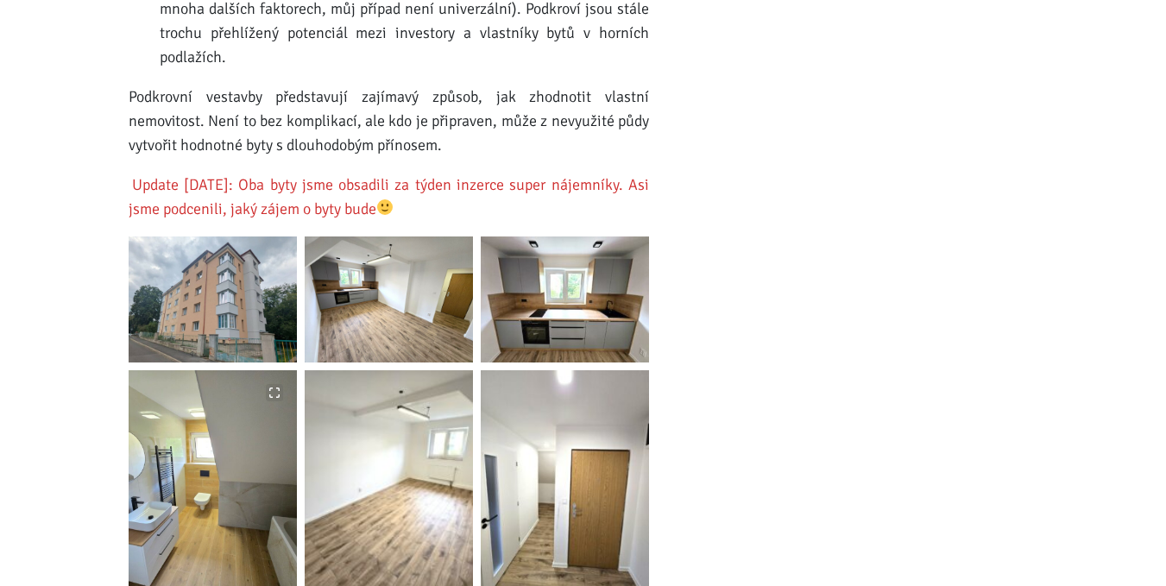
click at [194, 404] on img at bounding box center [213, 482] width 168 height 224
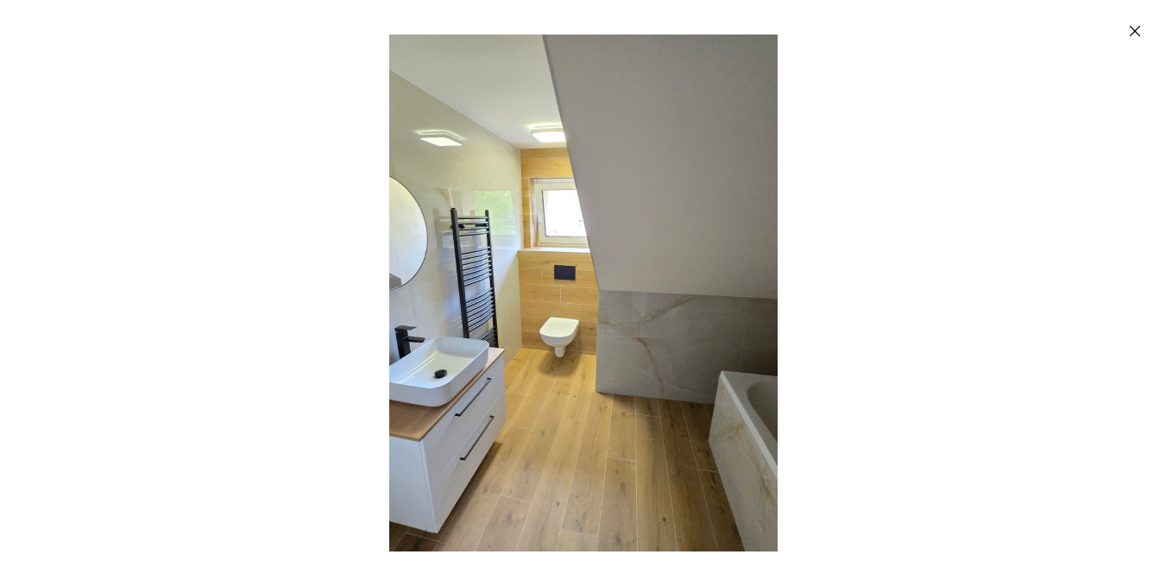
click at [194, 404] on div "Enlarged image" at bounding box center [583, 293] width 1166 height 586
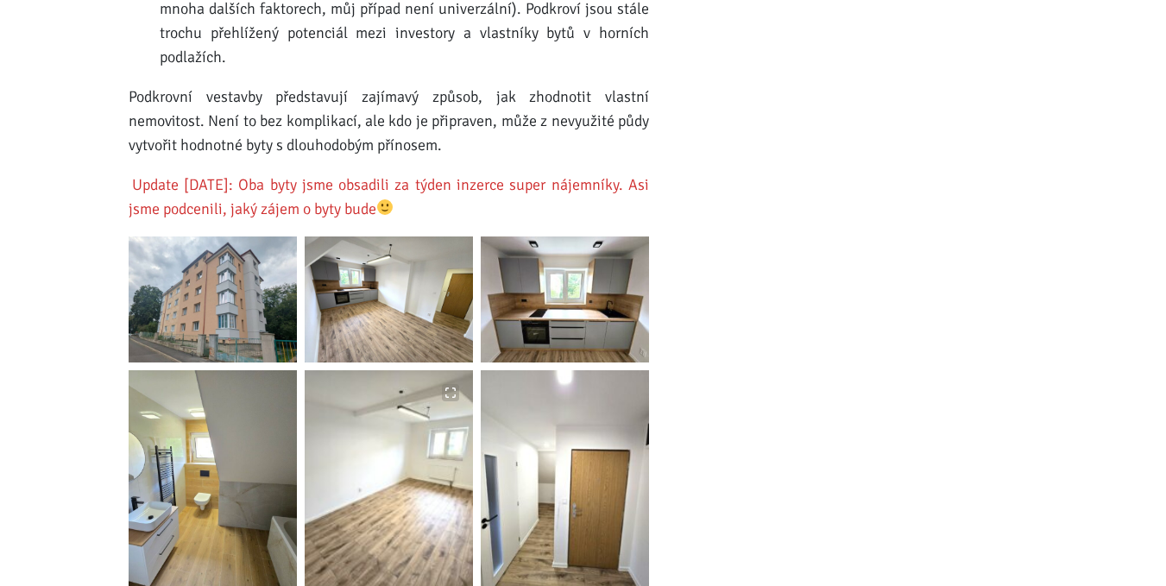
click at [370, 448] on img at bounding box center [389, 482] width 168 height 224
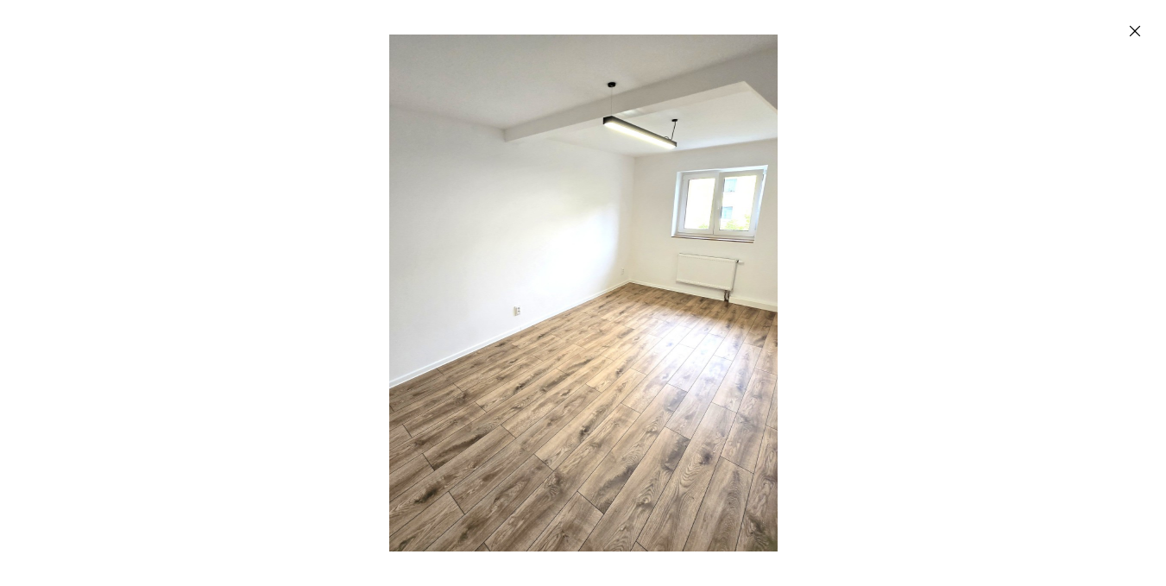
click at [452, 379] on img "Enlarged image" at bounding box center [582, 293] width 690 height 517
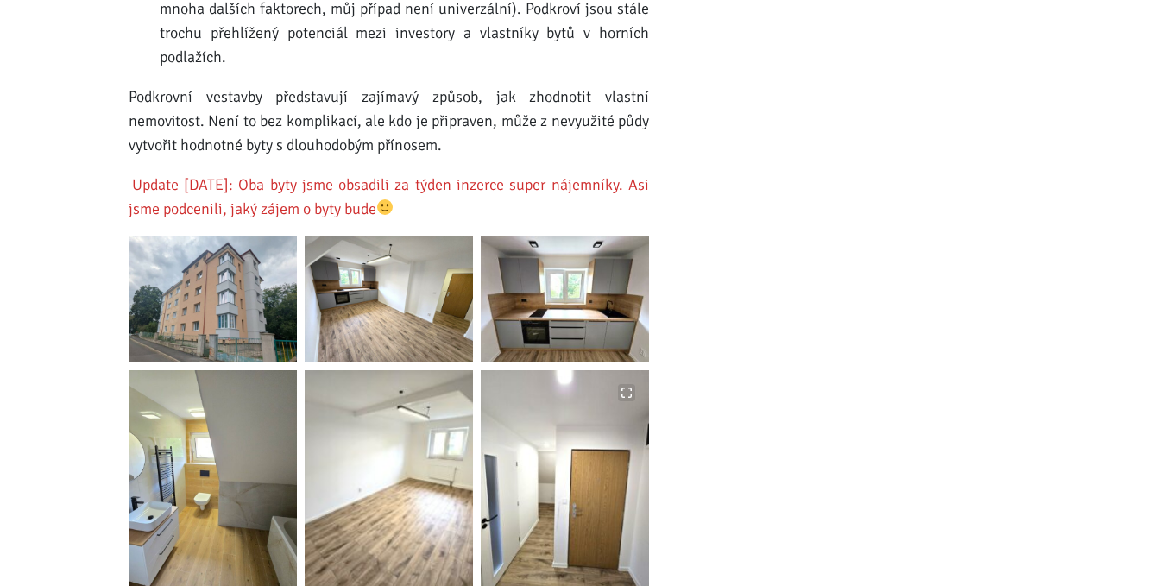
click at [633, 439] on img at bounding box center [565, 482] width 168 height 224
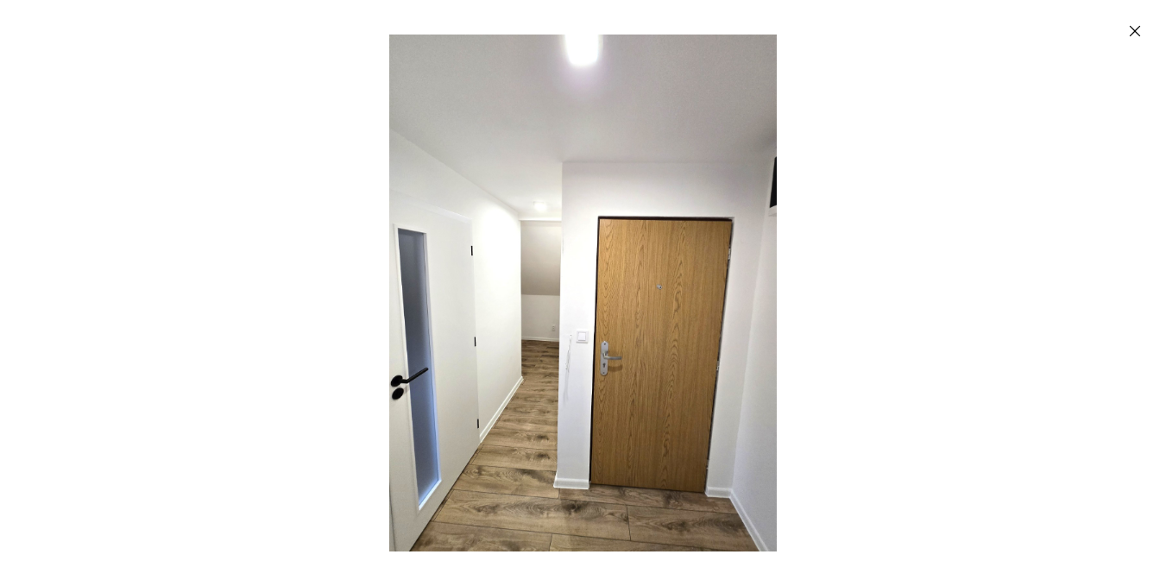
click at [633, 439] on img "Enlarged image" at bounding box center [582, 293] width 387 height 517
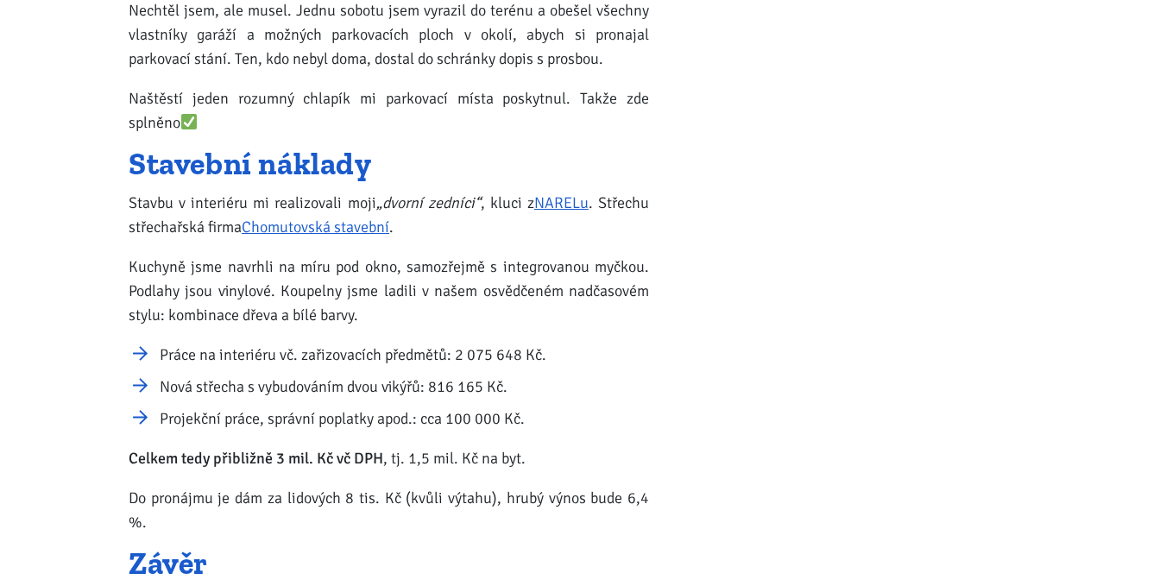
scroll to position [1898, 0]
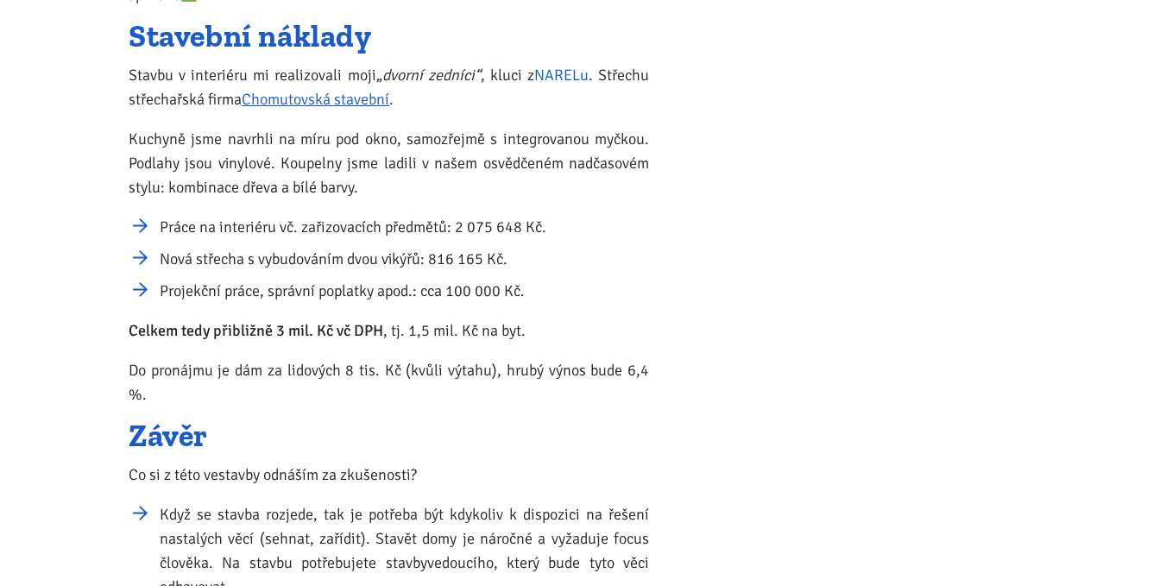
click at [566, 77] on link "NARELu" at bounding box center [561, 75] width 54 height 19
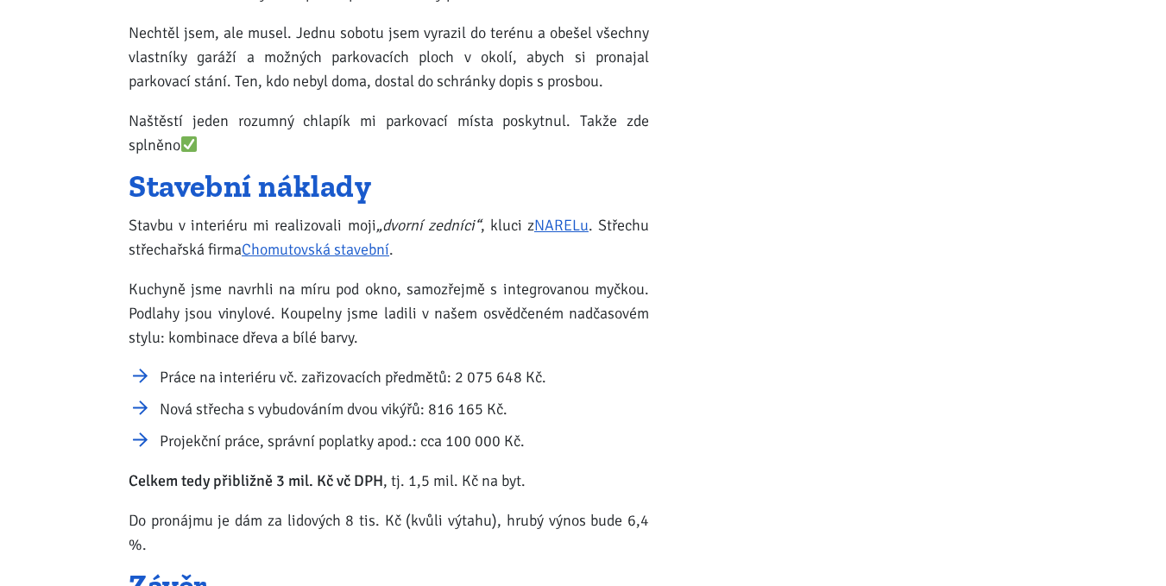
scroll to position [1725, 0]
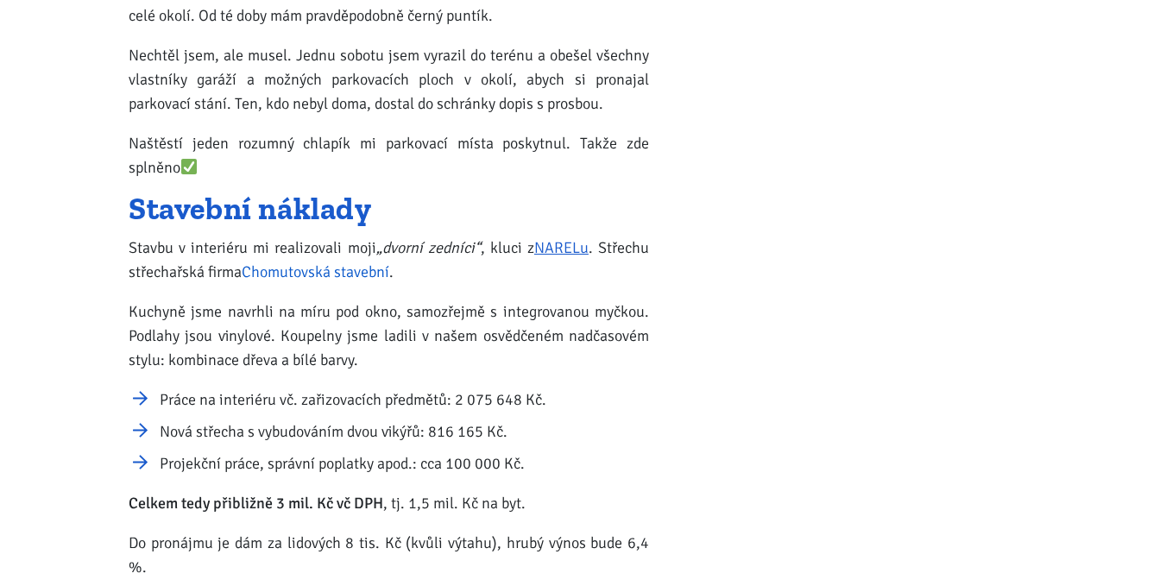
click at [337, 273] on link "Chomutovská stavební" at bounding box center [316, 271] width 148 height 19
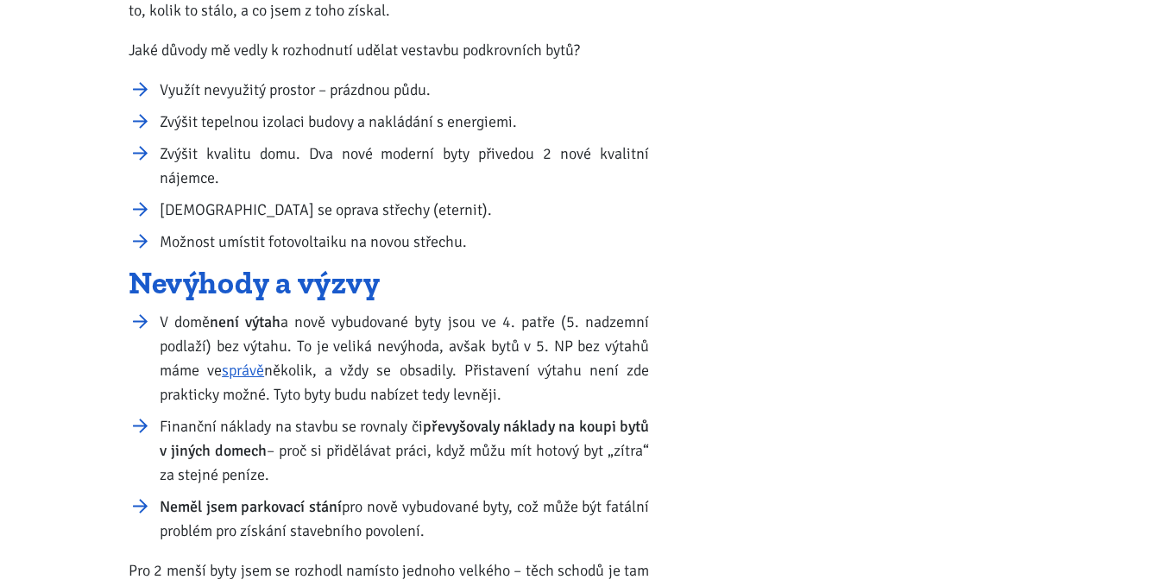
scroll to position [690, 0]
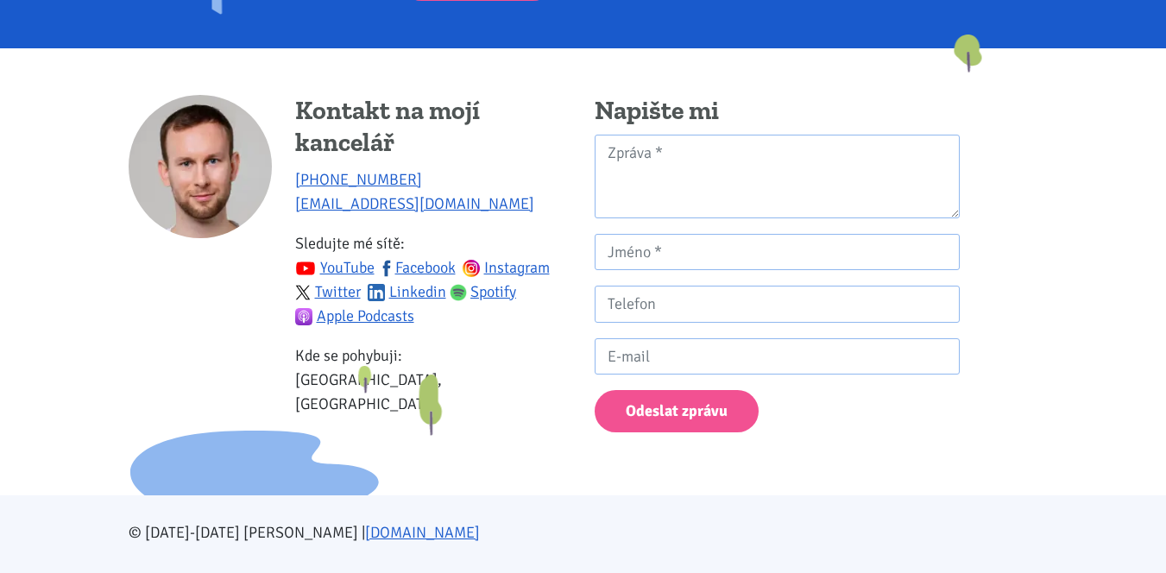
scroll to position [2588, 0]
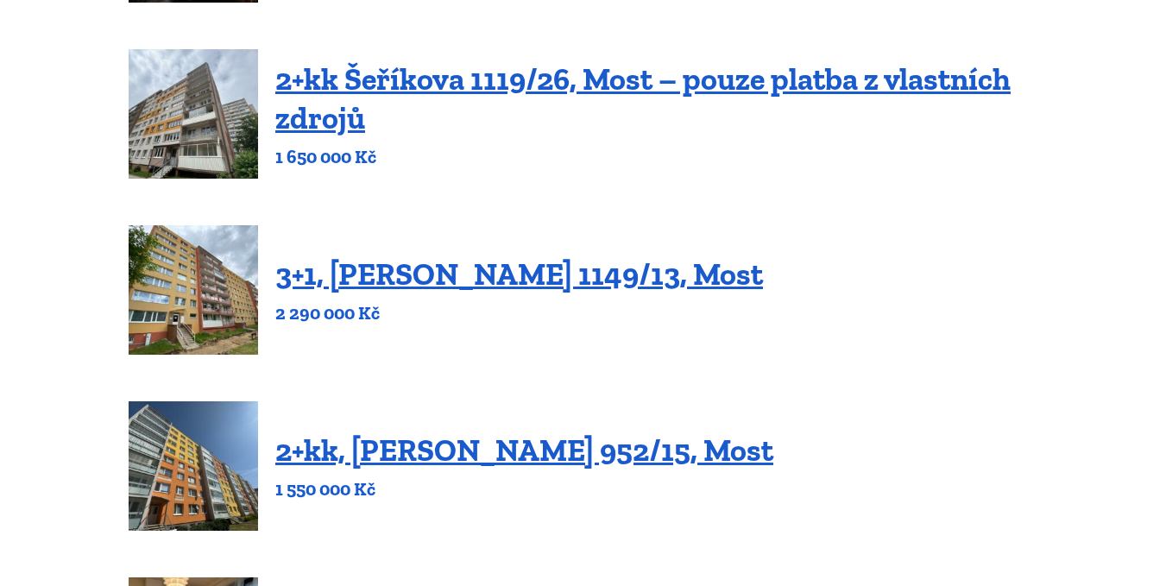
scroll to position [949, 0]
